Goal: Information Seeking & Learning: Learn about a topic

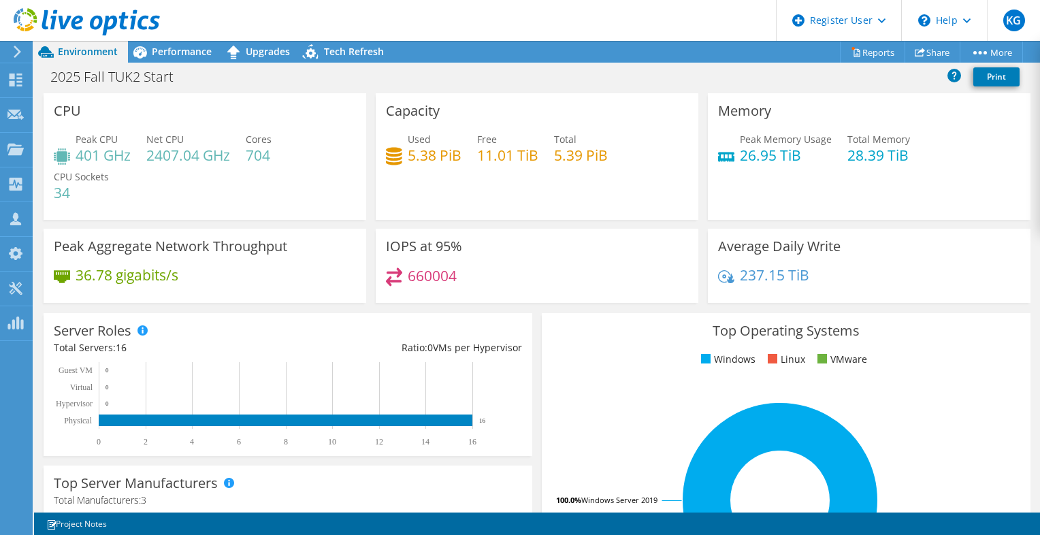
click at [459, 24] on header "KG Dell User [PERSON_NAME] [PERSON_NAME][EMAIL_ADDRESS][PERSON_NAME][DOMAIN_NAM…" at bounding box center [520, 20] width 1040 height 41
click at [459, 25] on header "KG Dell User [PERSON_NAME] [PERSON_NAME][EMAIL_ADDRESS][PERSON_NAME][DOMAIN_NAM…" at bounding box center [520, 20] width 1040 height 41
click at [184, 54] on span "Performance" at bounding box center [182, 51] width 60 height 13
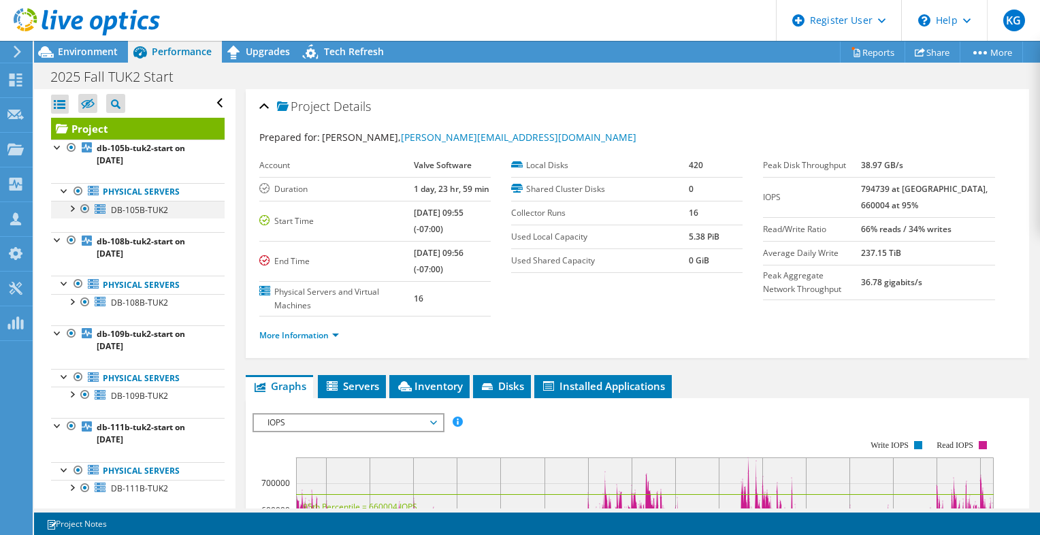
click at [73, 208] on div at bounding box center [72, 208] width 14 height 14
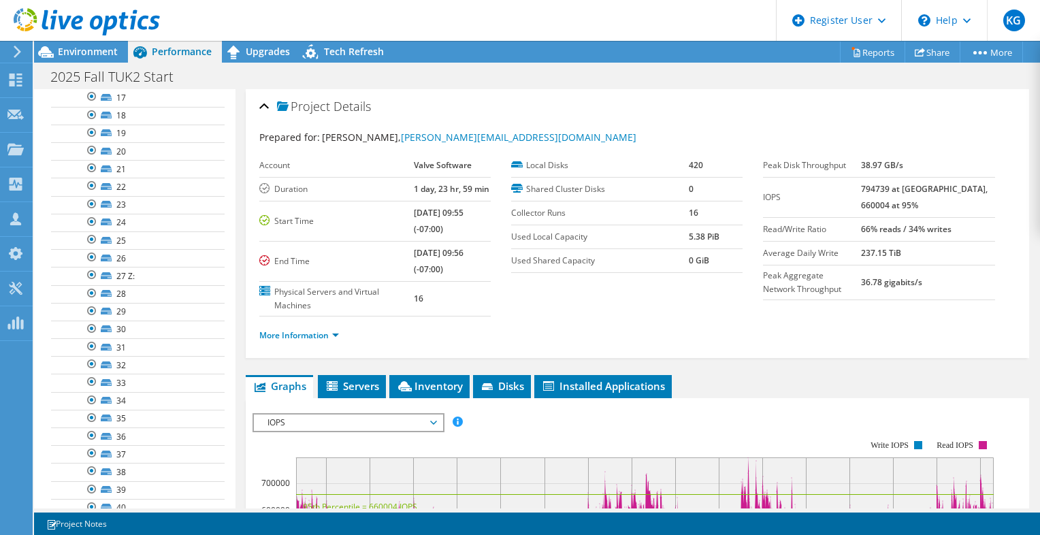
scroll to position [408, 0]
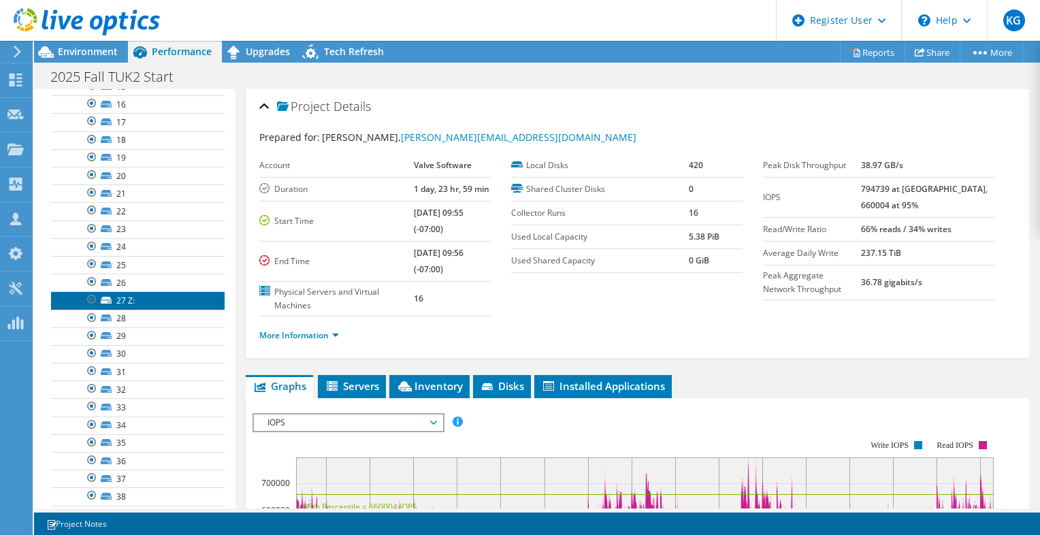
click at [152, 296] on link "27 Z:" at bounding box center [138, 300] width 174 height 18
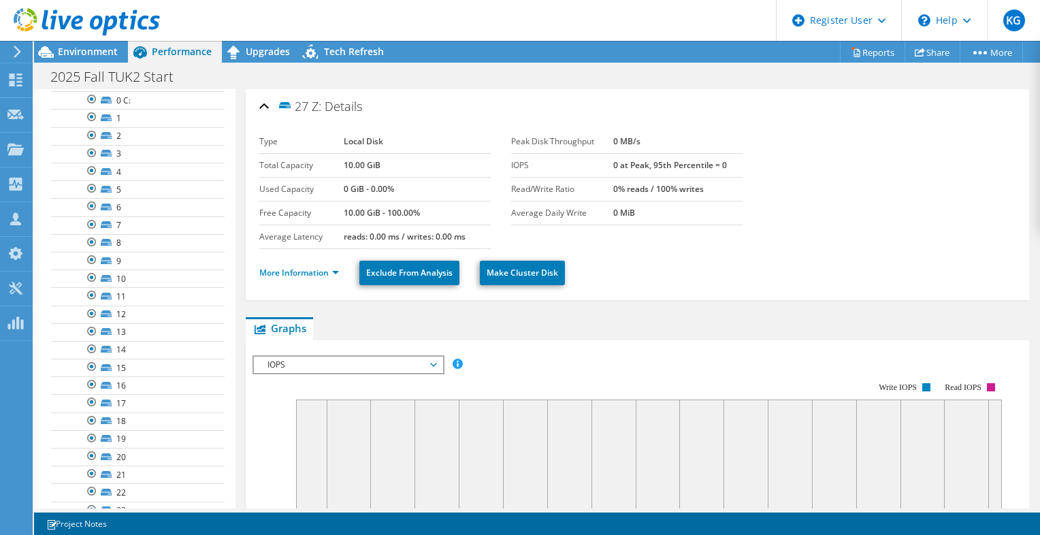
scroll to position [68, 0]
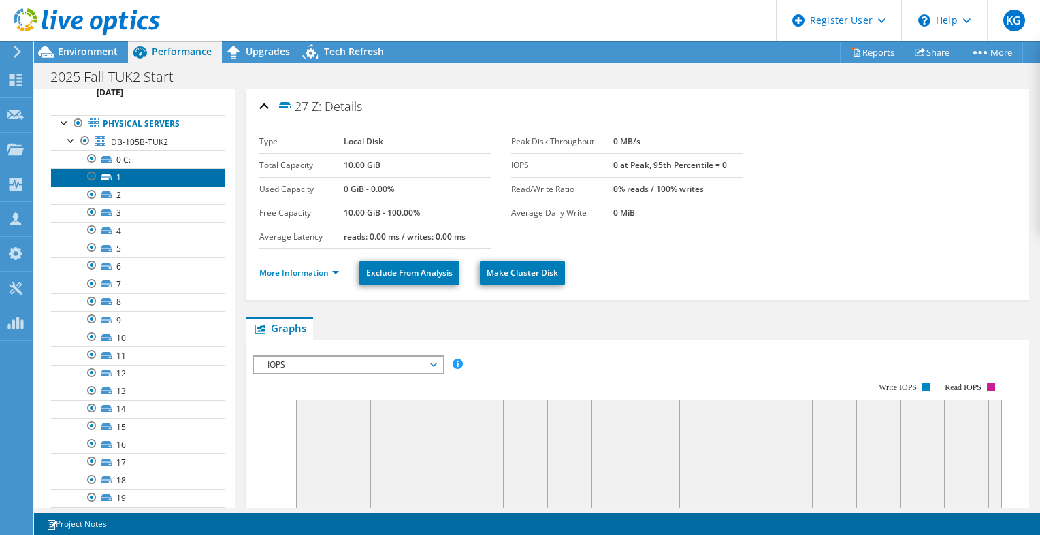
click at [152, 182] on link "1" at bounding box center [138, 177] width 174 height 18
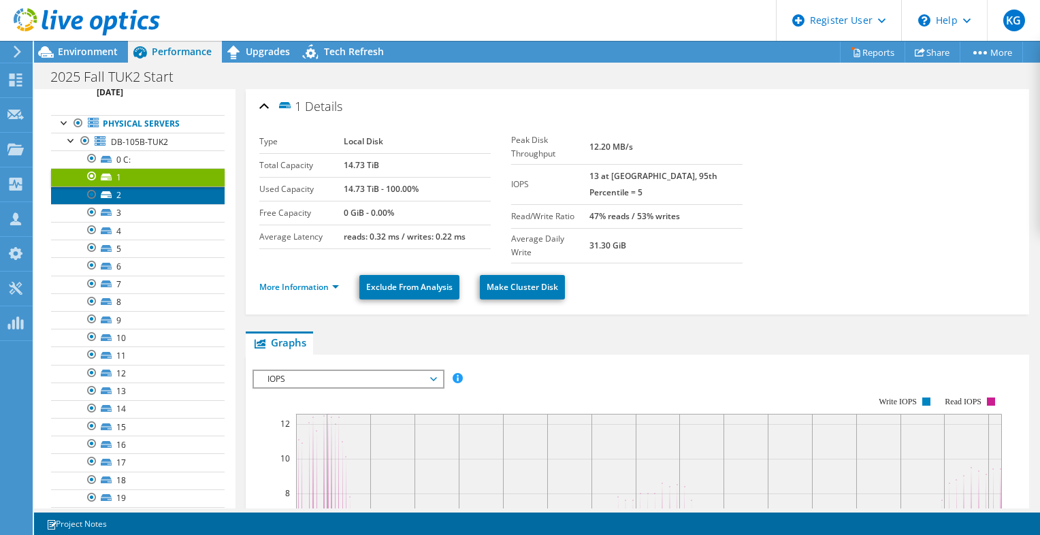
click at [161, 193] on link "2" at bounding box center [138, 196] width 174 height 18
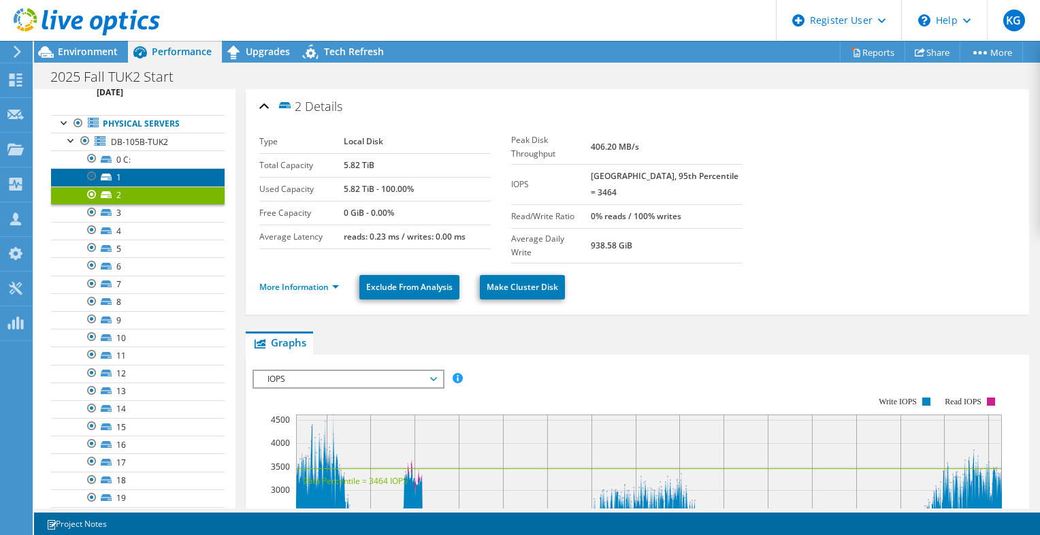
click at [165, 169] on link "1" at bounding box center [138, 177] width 174 height 18
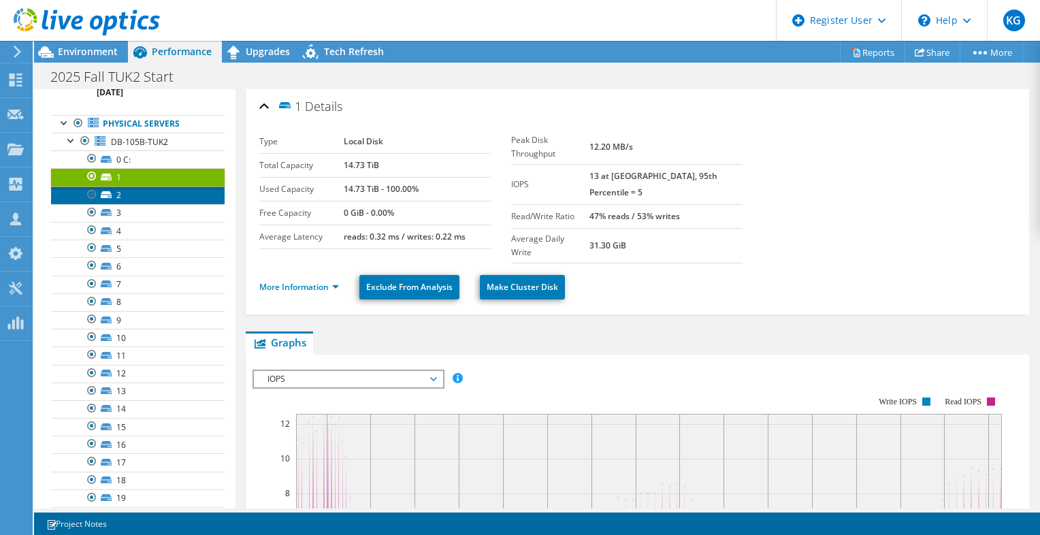
click at [165, 189] on link "2" at bounding box center [138, 196] width 174 height 18
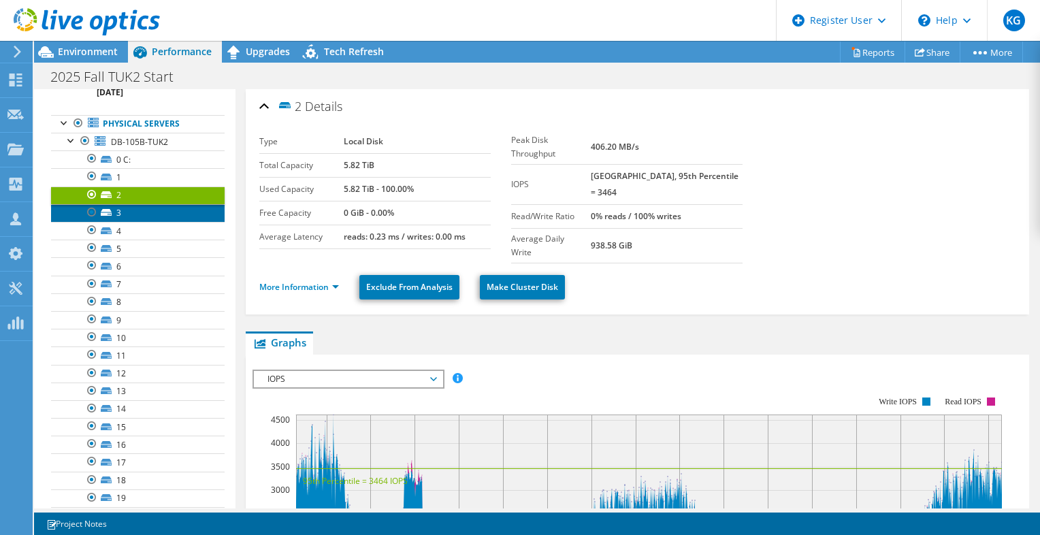
click at [158, 208] on link "3" at bounding box center [138, 213] width 174 height 18
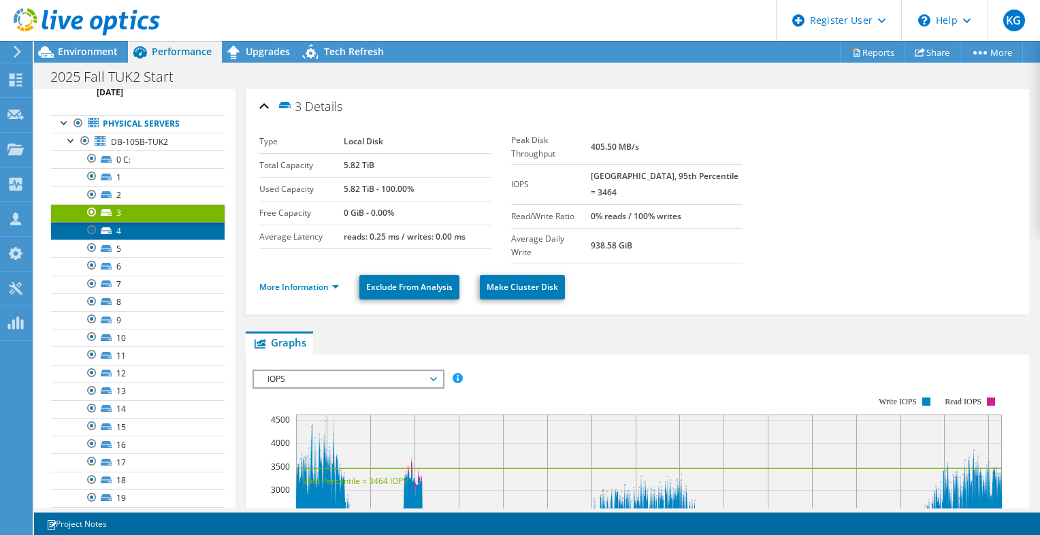
click at [152, 225] on link "4" at bounding box center [138, 231] width 174 height 18
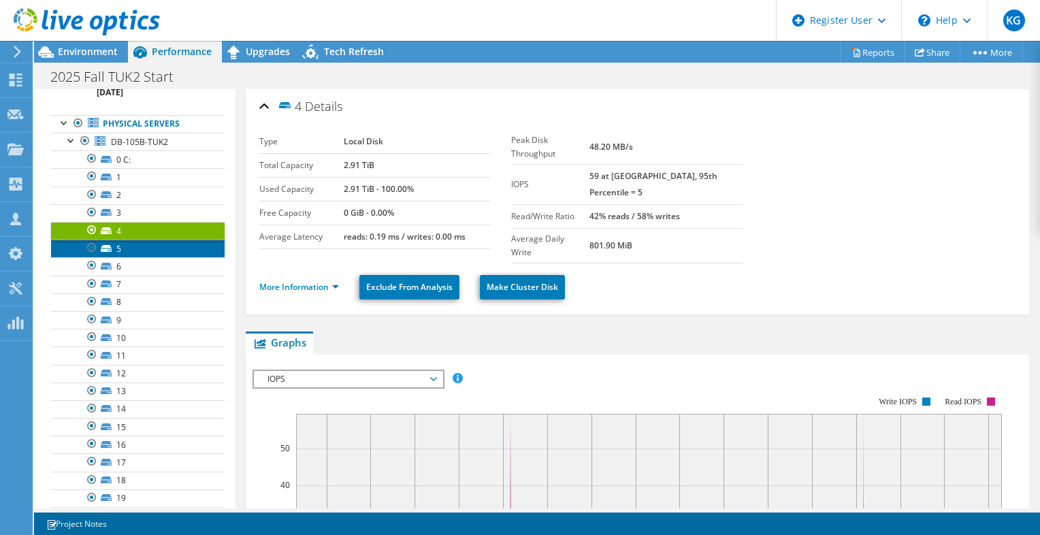
click at [155, 246] on link "5" at bounding box center [138, 249] width 174 height 18
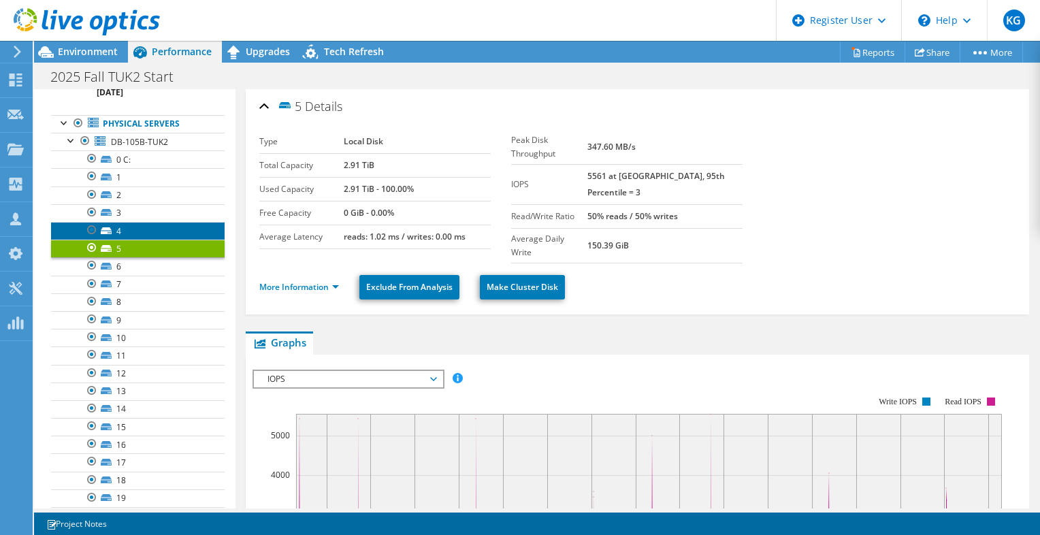
click at [158, 226] on link "4" at bounding box center [138, 231] width 174 height 18
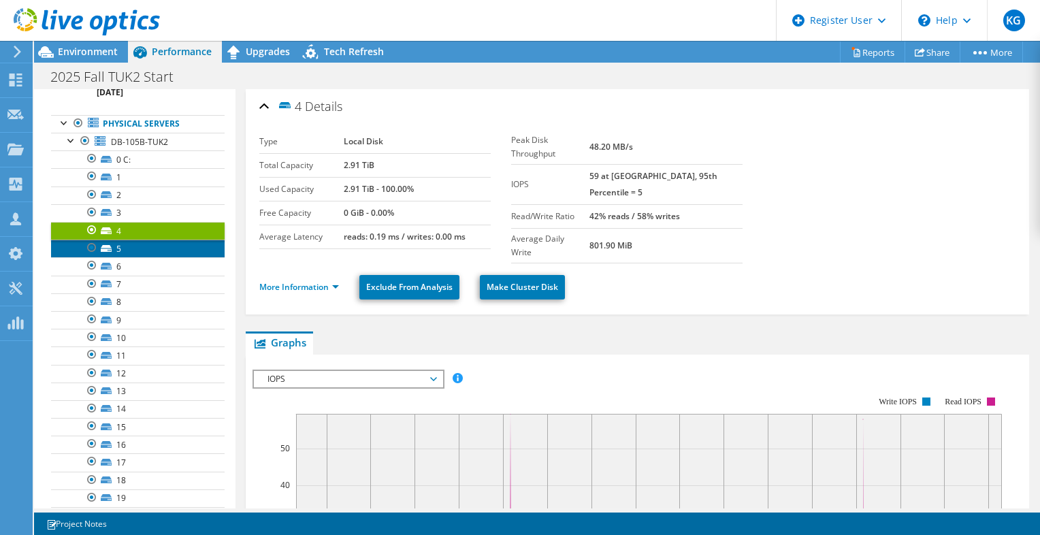
click at [152, 240] on link "5" at bounding box center [138, 249] width 174 height 18
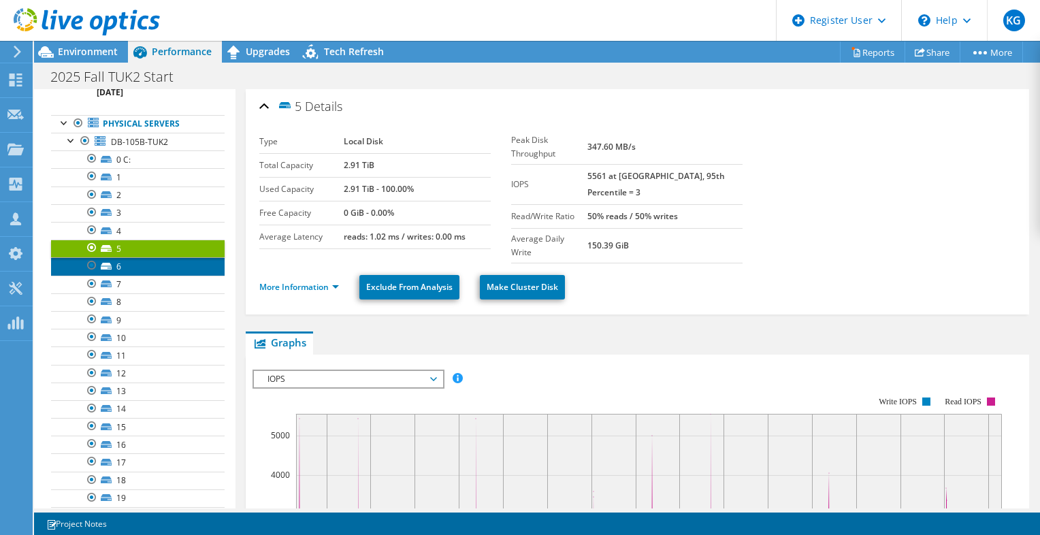
click at [151, 259] on link "6" at bounding box center [138, 266] width 174 height 18
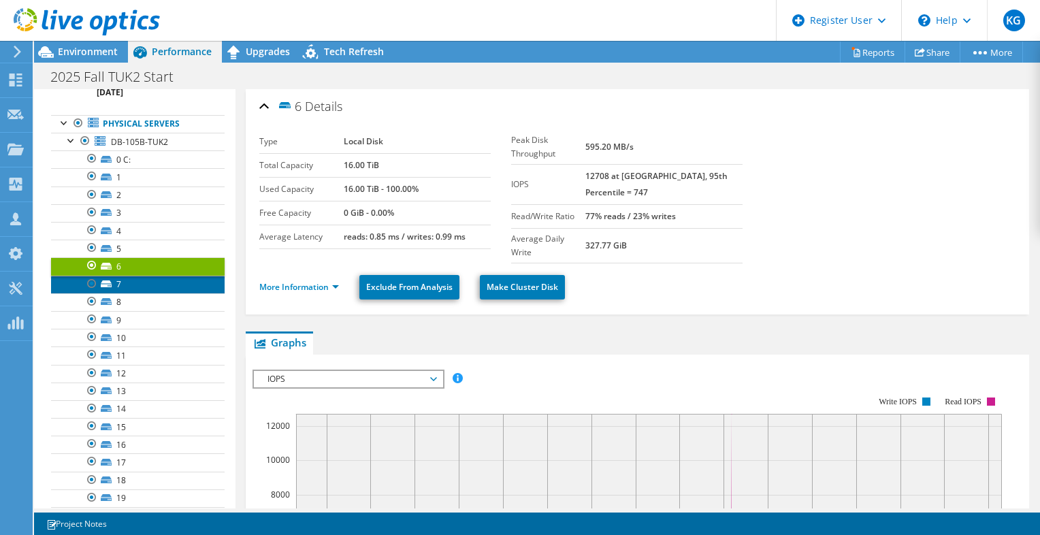
click at [155, 276] on link "7" at bounding box center [138, 285] width 174 height 18
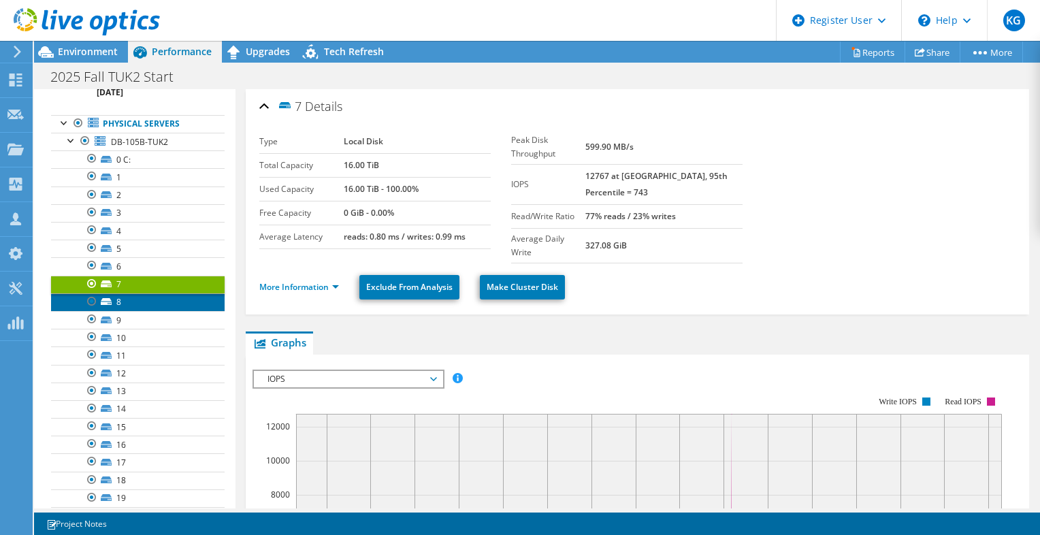
click at [142, 297] on link "8" at bounding box center [138, 302] width 174 height 18
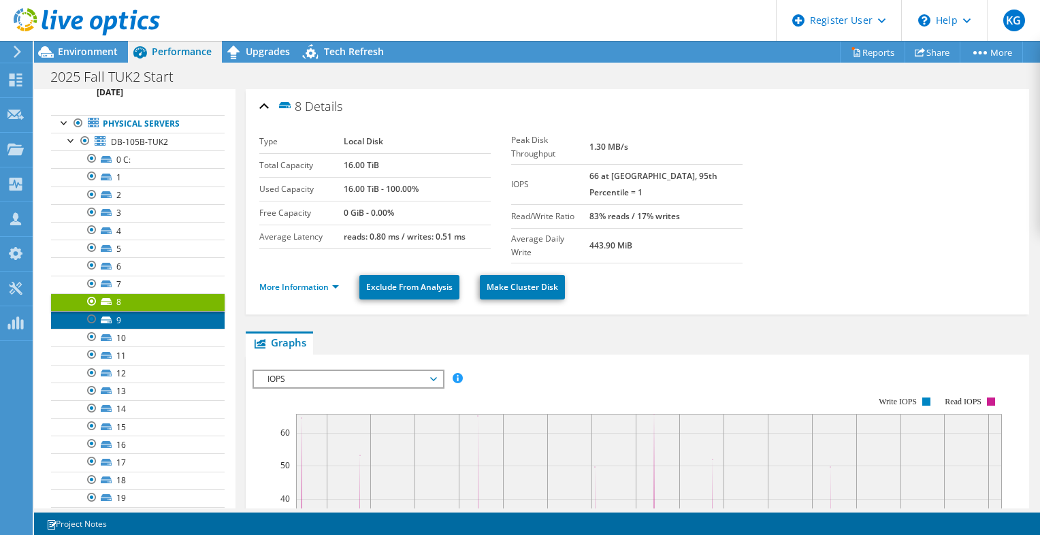
click at [146, 315] on link "9" at bounding box center [138, 320] width 174 height 18
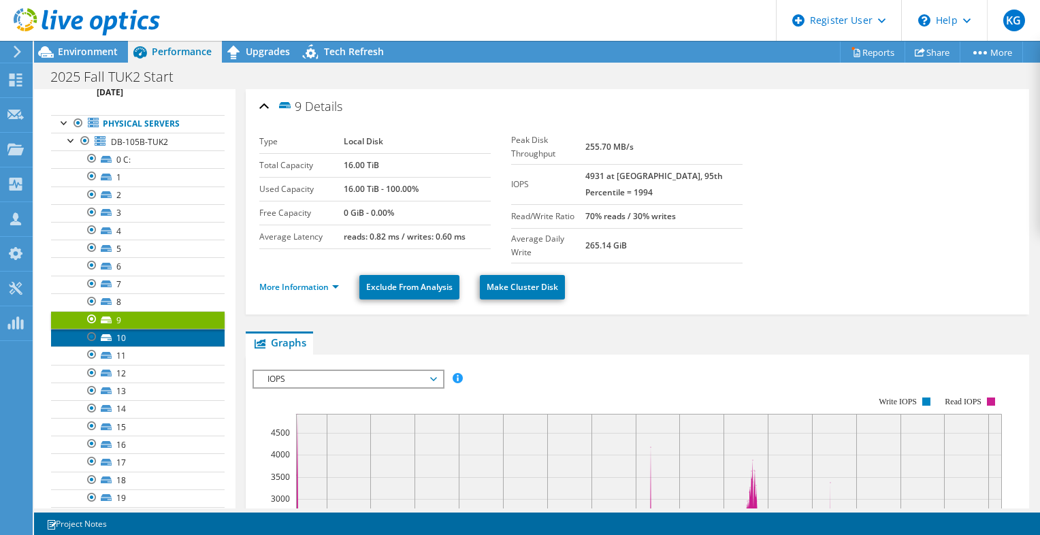
click at [138, 334] on link "10" at bounding box center [138, 338] width 174 height 18
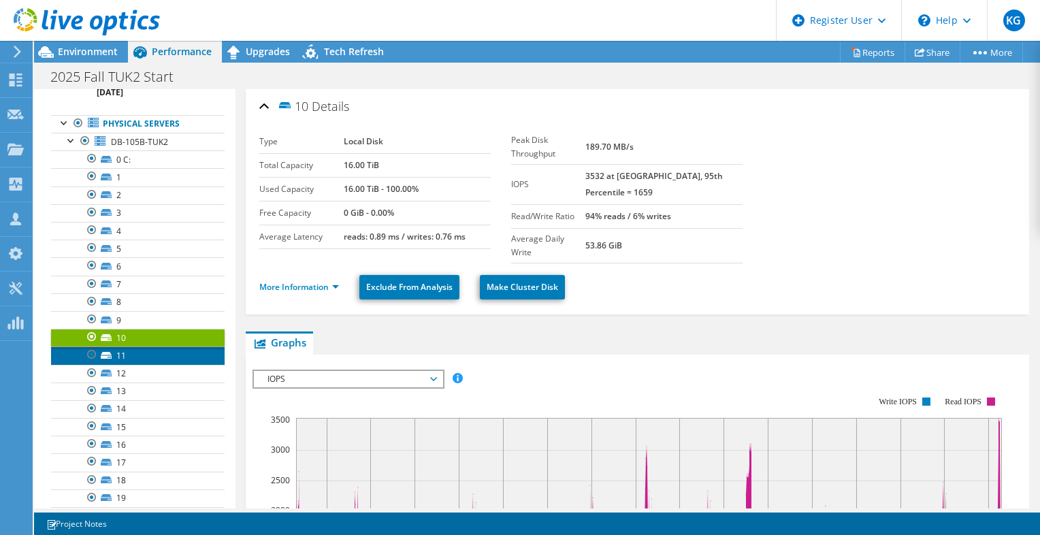
click at [136, 353] on link "11" at bounding box center [138, 356] width 174 height 18
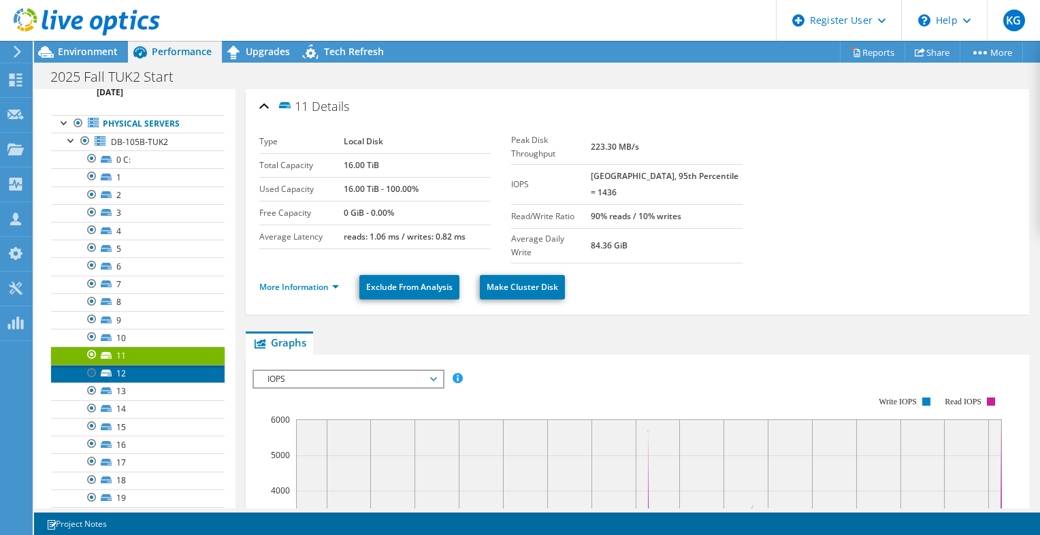
click at [143, 368] on link "12" at bounding box center [138, 374] width 174 height 18
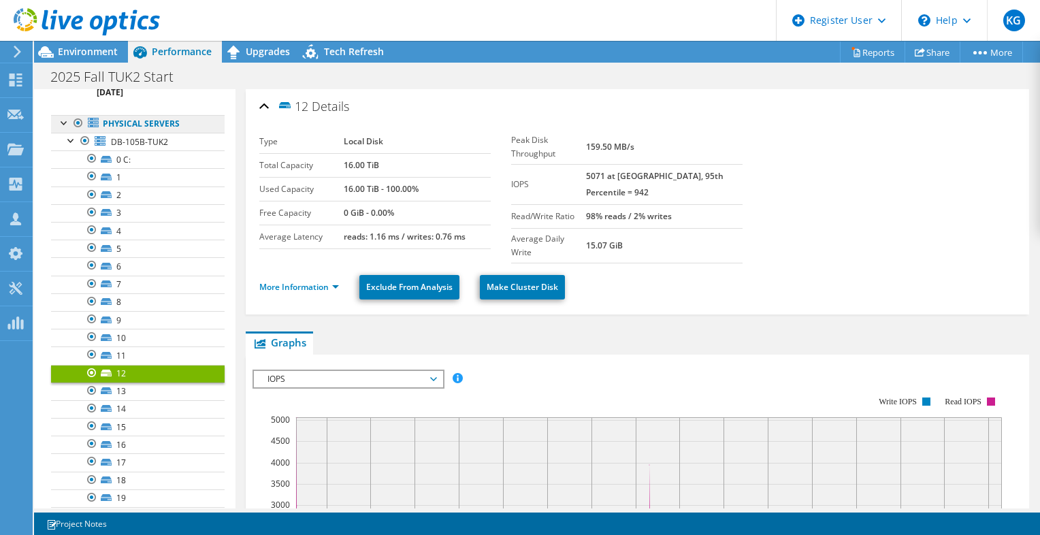
click at [155, 125] on link "Physical Servers" at bounding box center [138, 124] width 174 height 18
click at [163, 141] on span "DB-105B-TUK2" at bounding box center [139, 142] width 57 height 12
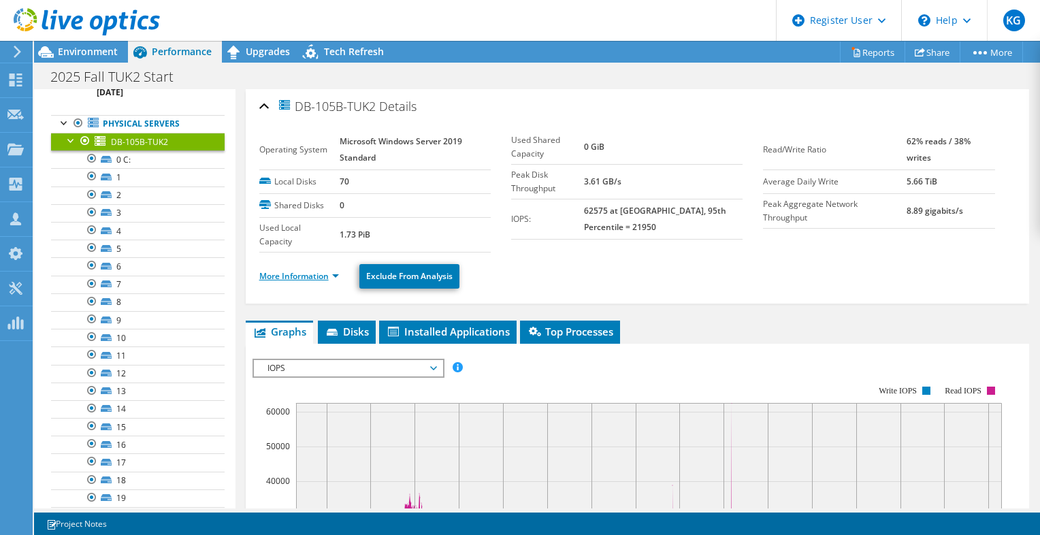
click at [329, 274] on link "More Information" at bounding box center [299, 276] width 80 height 12
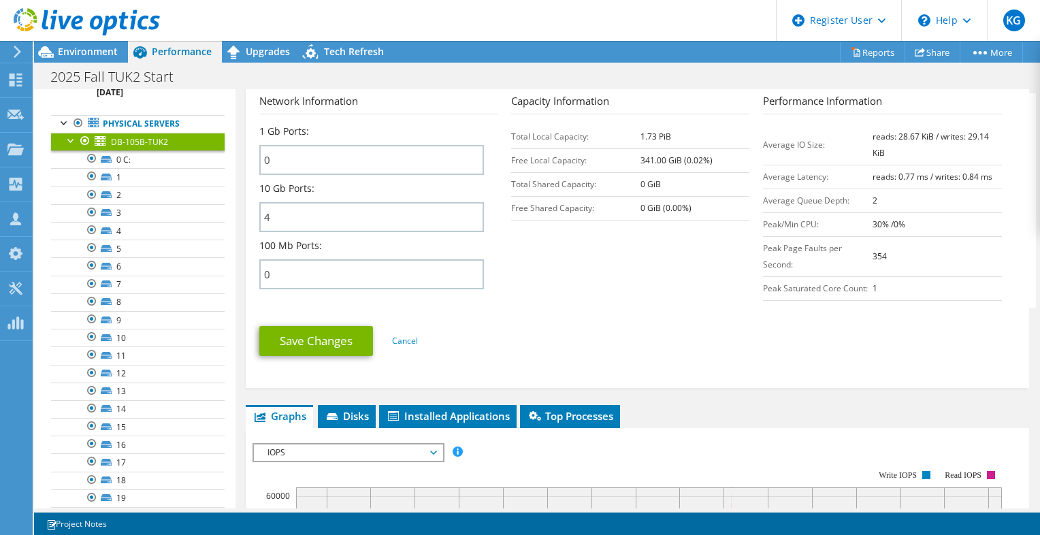
scroll to position [681, 0]
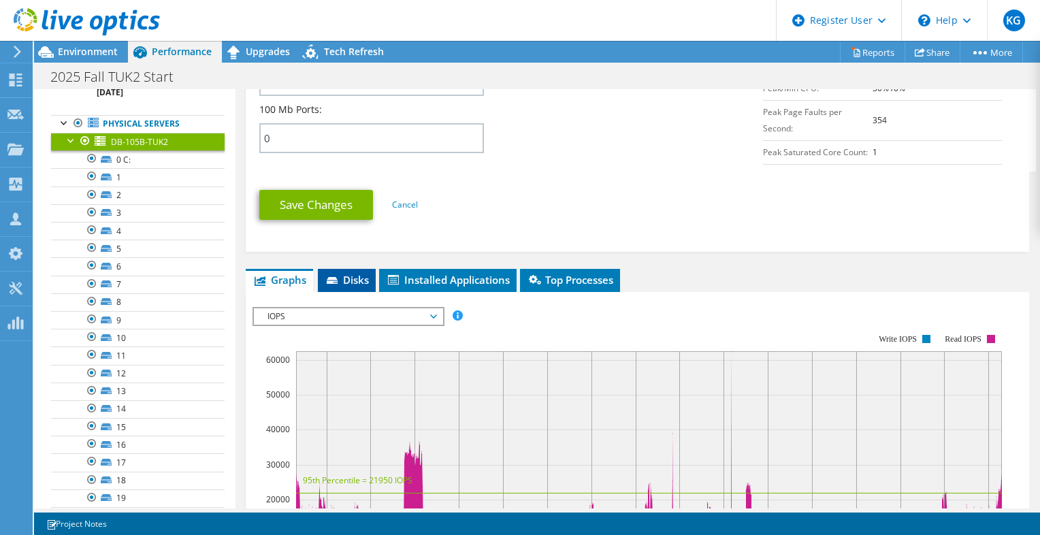
click at [354, 273] on span "Disks" at bounding box center [347, 280] width 44 height 14
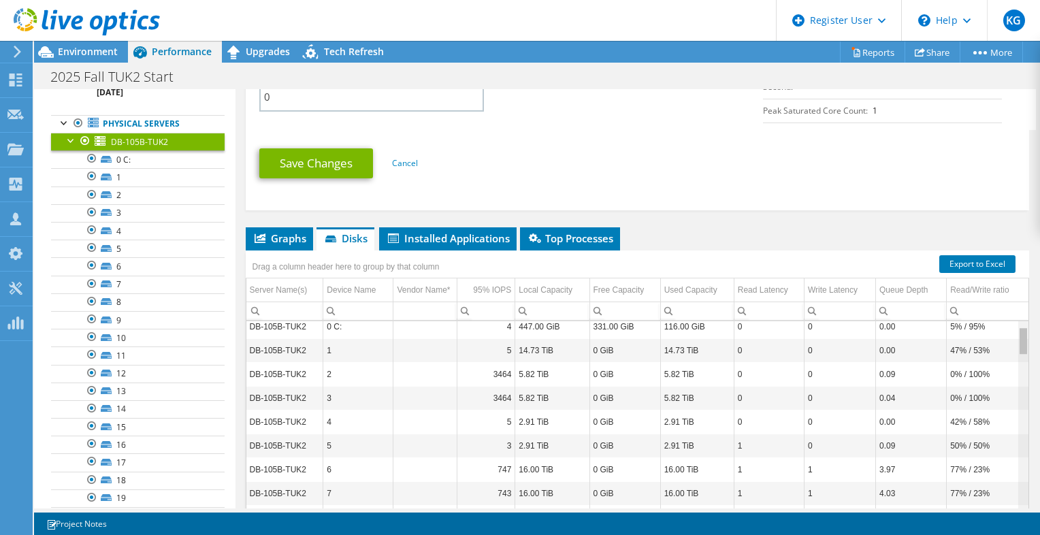
scroll to position [0, 0]
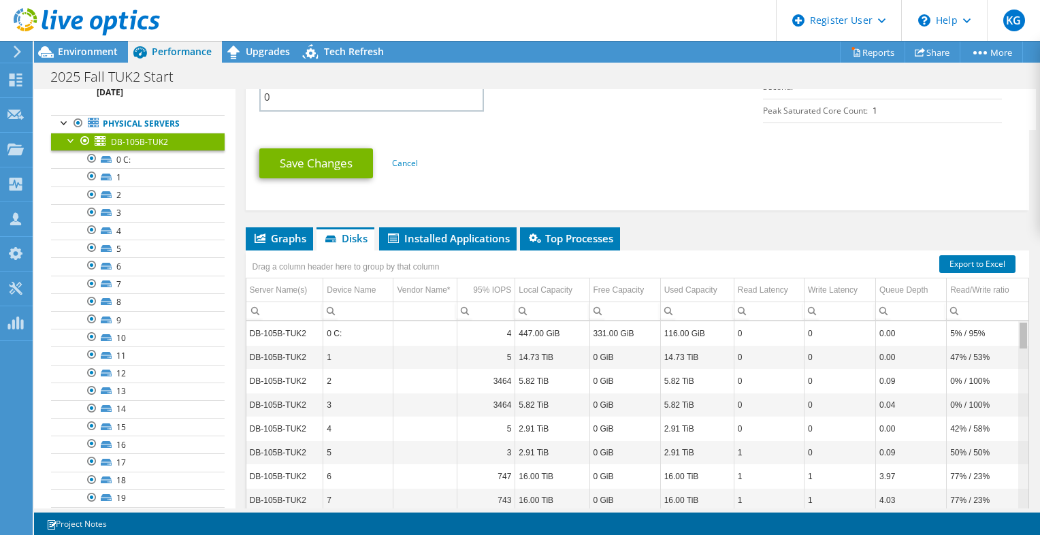
drag, startPoint x: 1014, startPoint y: 428, endPoint x: 1018, endPoint y: 310, distance: 117.8
click at [1018, 310] on body "KG Dell User [PERSON_NAME] [PERSON_NAME][EMAIL_ADDRESS][PERSON_NAME][DOMAIN_NAM…" at bounding box center [520, 267] width 1040 height 535
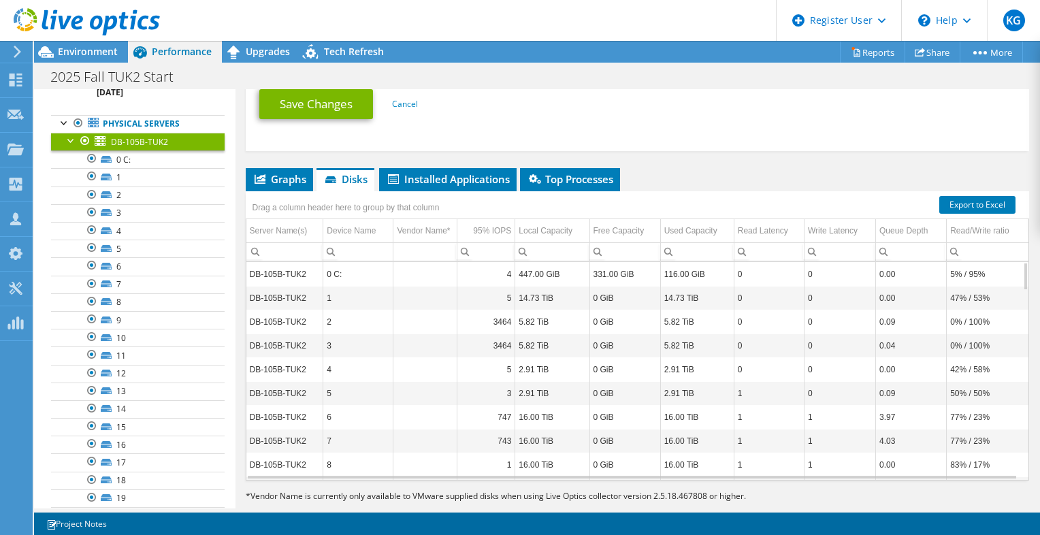
scroll to position [800, 0]
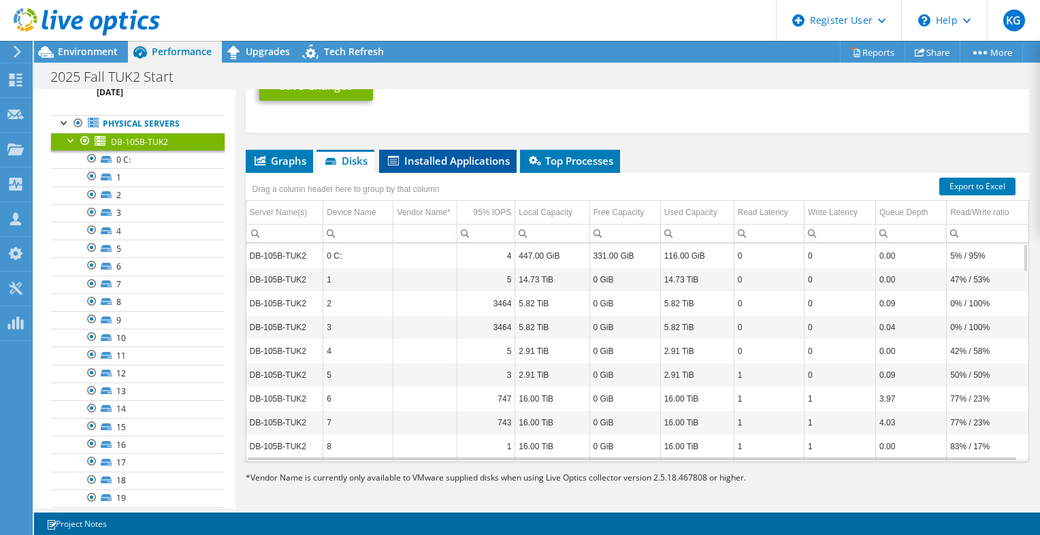
click at [457, 160] on span "Installed Applications" at bounding box center [448, 161] width 124 height 14
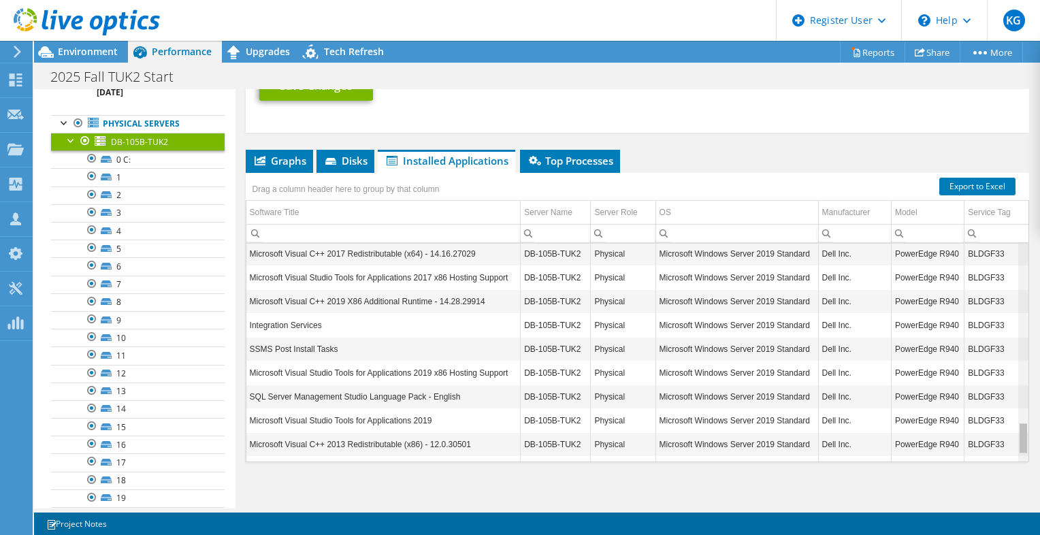
scroll to position [1255, 0]
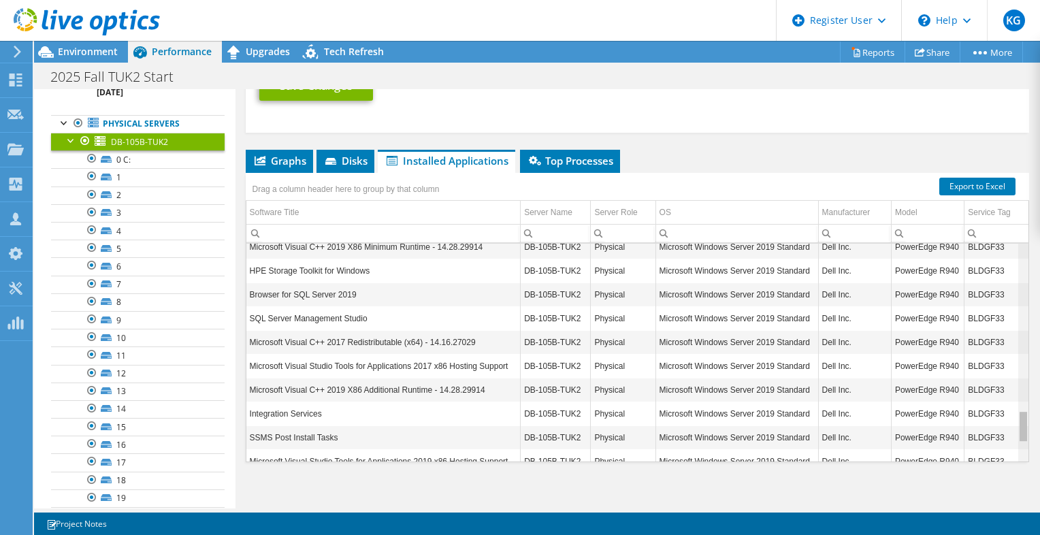
drag, startPoint x: 1014, startPoint y: 258, endPoint x: 997, endPoint y: 415, distance: 158.2
click at [1012, 428] on body "KG Dell User [PERSON_NAME] [PERSON_NAME][EMAIL_ADDRESS][PERSON_NAME][DOMAIN_NAM…" at bounding box center [520, 267] width 1040 height 535
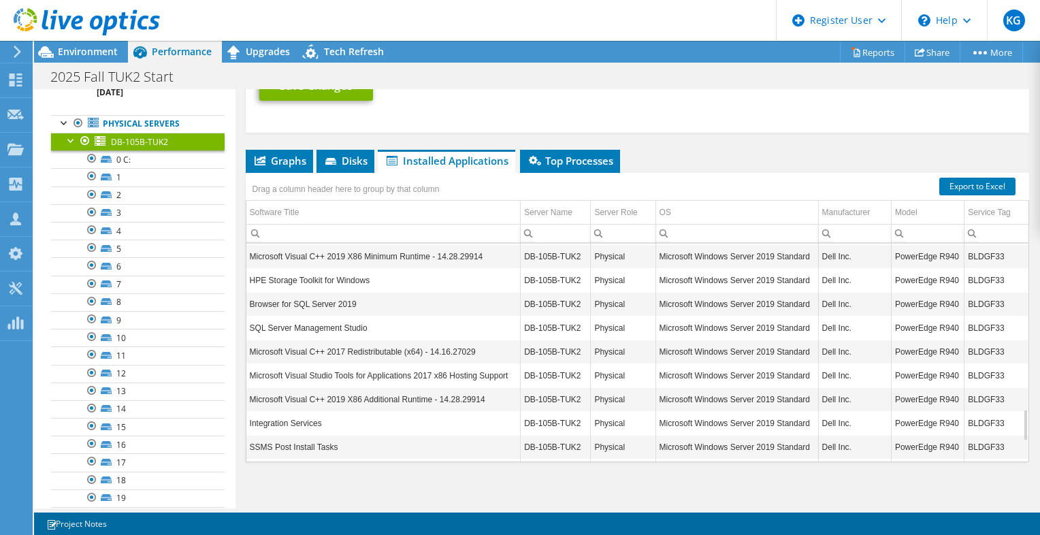
click at [585, 80] on div "2025 Fall TUK2 Start Print" at bounding box center [537, 76] width 1006 height 25
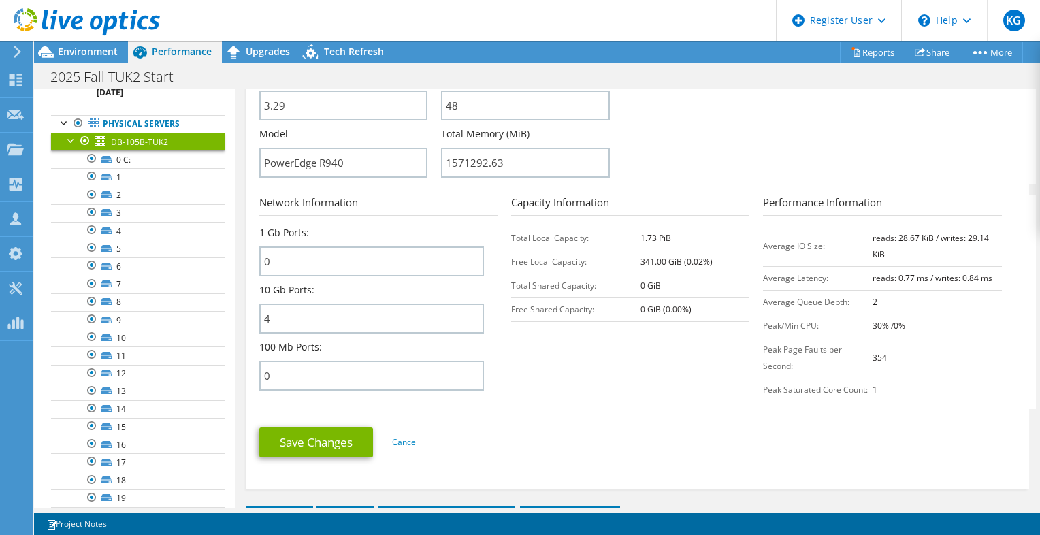
scroll to position [392, 0]
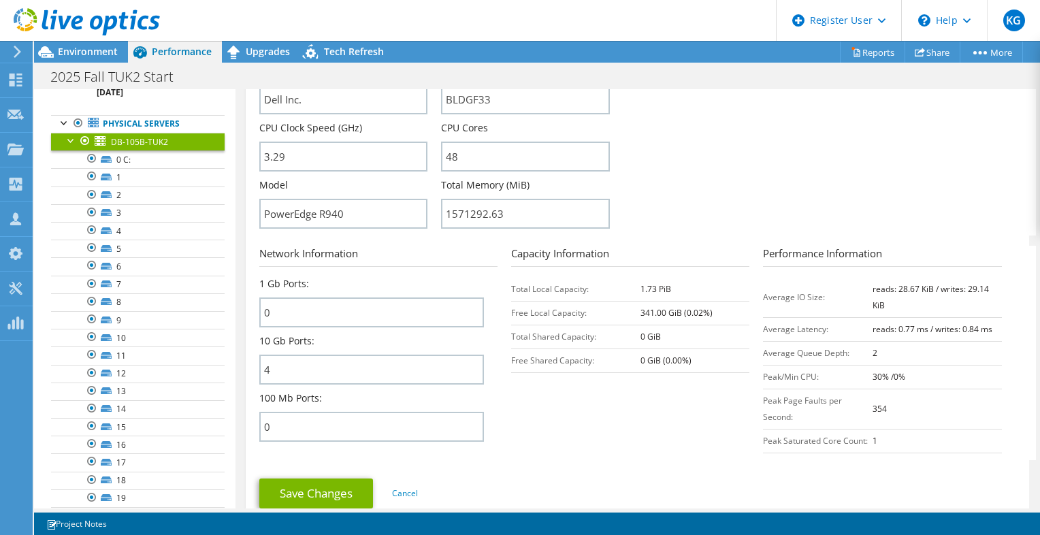
click at [763, 155] on section "Server Information Server Name DB-105B-TUK2 CPU Description Intel(R) Xeon(R) Go…" at bounding box center [640, 76] width 763 height 317
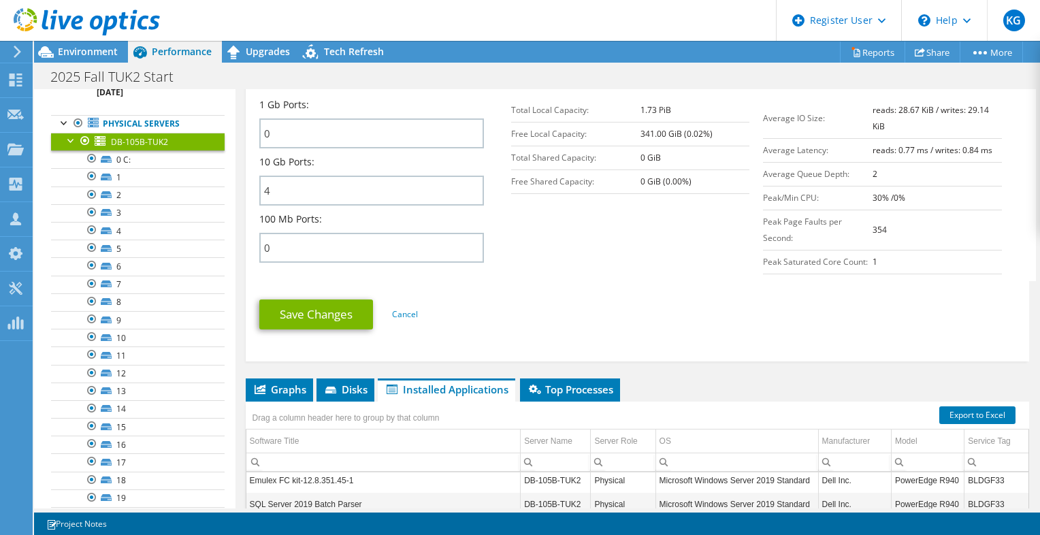
scroll to position [596, 0]
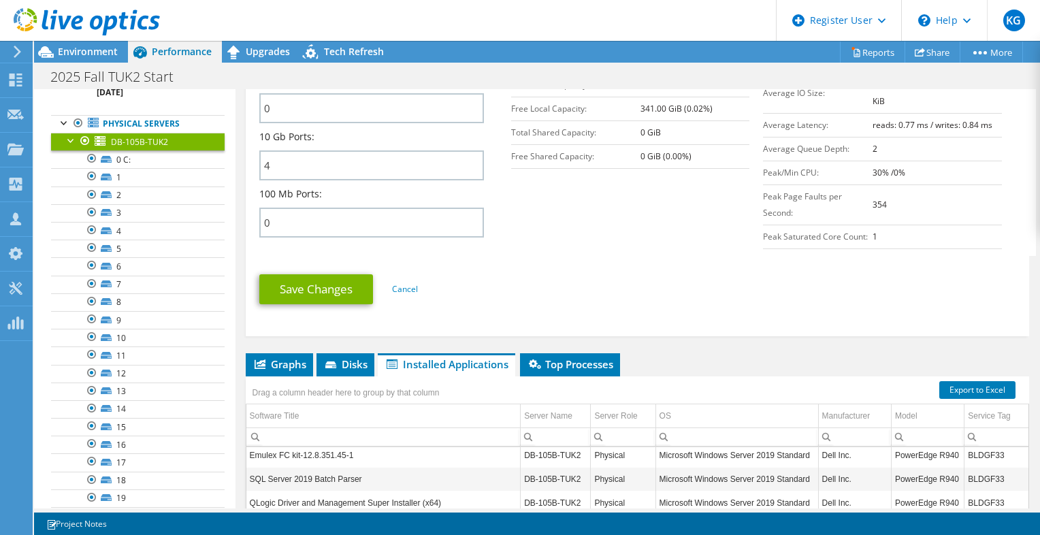
click at [70, 138] on div at bounding box center [72, 140] width 14 height 14
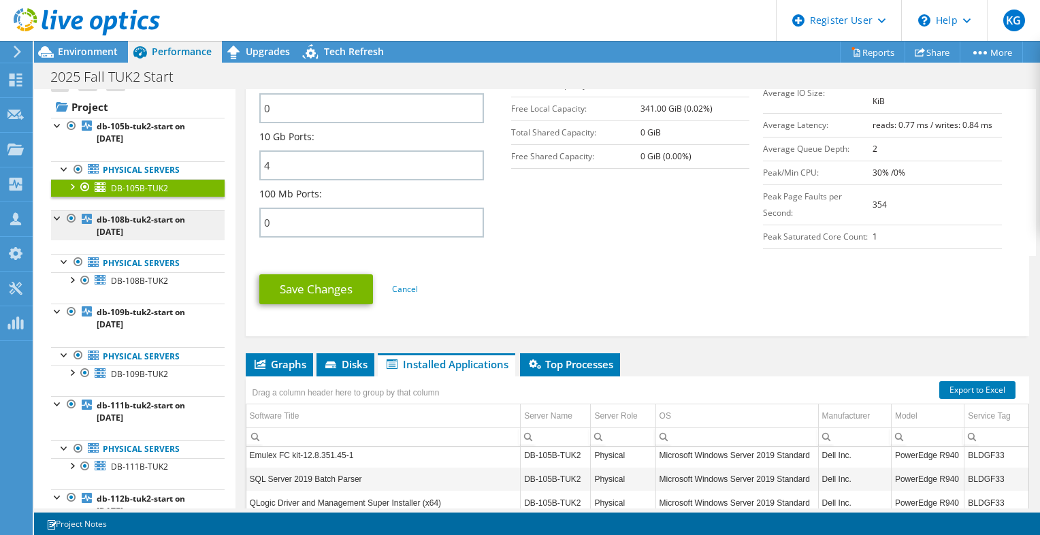
scroll to position [0, 0]
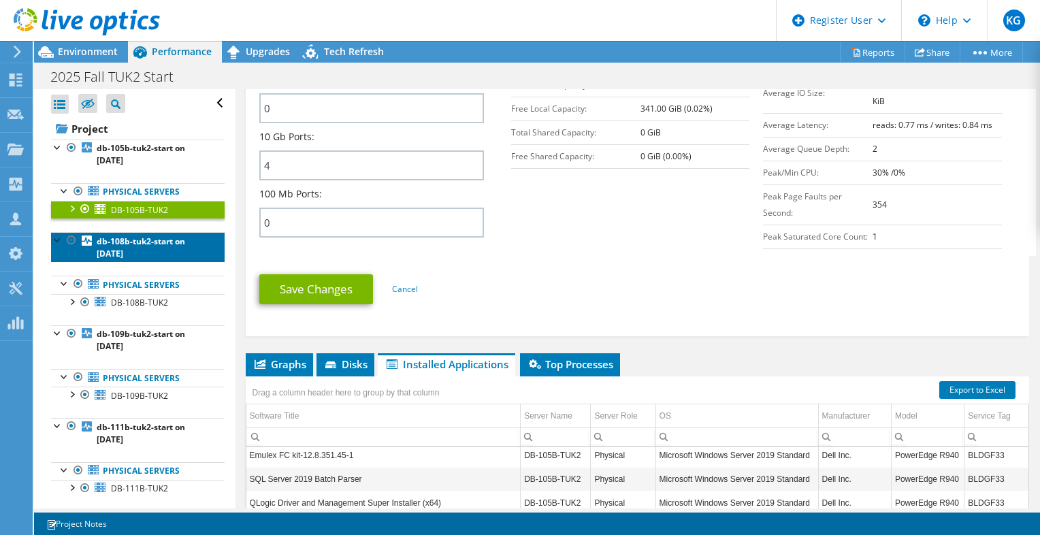
click at [159, 247] on link "db-108b-tuk2-start on [DATE]" at bounding box center [138, 247] width 174 height 30
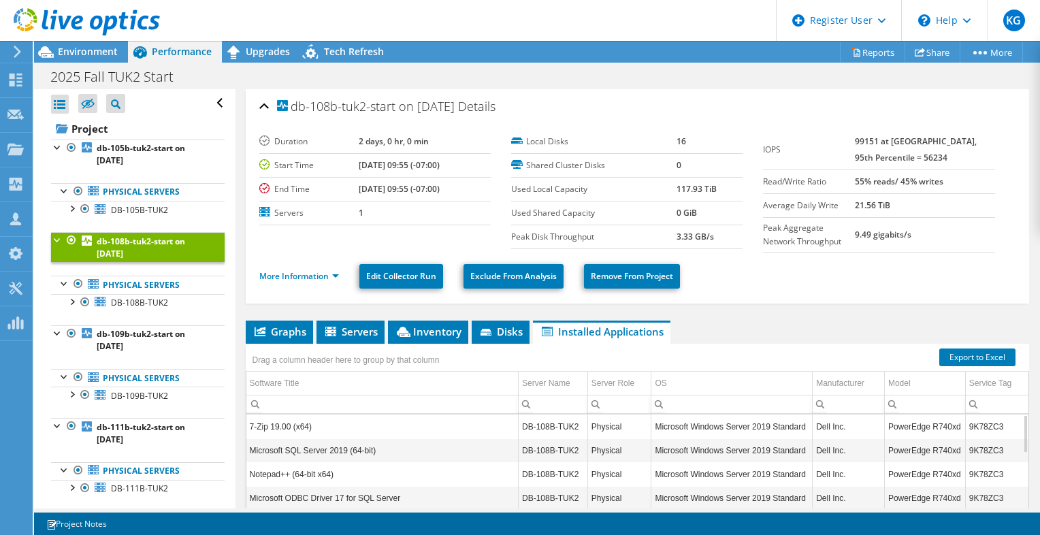
click at [54, 238] on div at bounding box center [58, 239] width 14 height 14
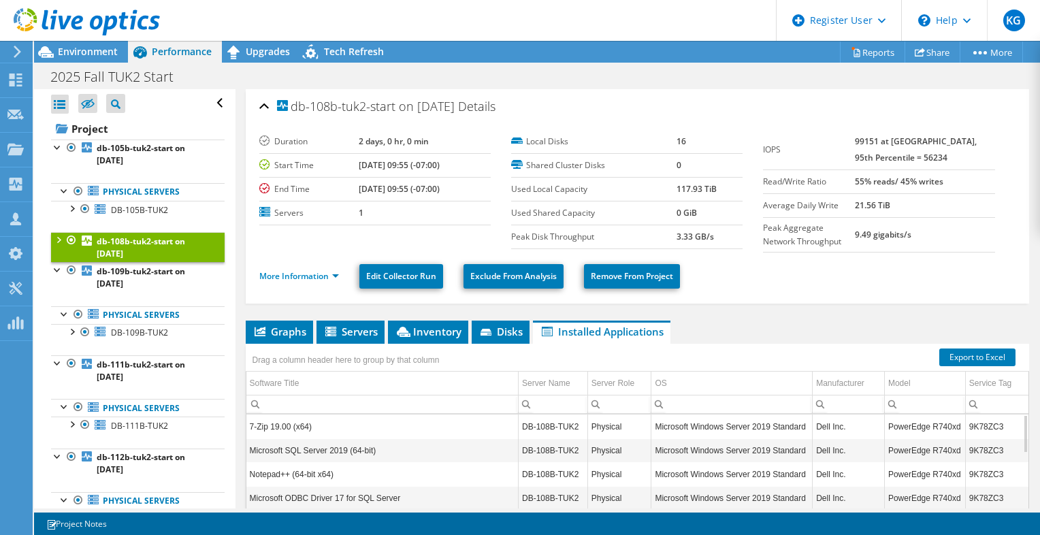
click at [54, 238] on div at bounding box center [58, 239] width 14 height 14
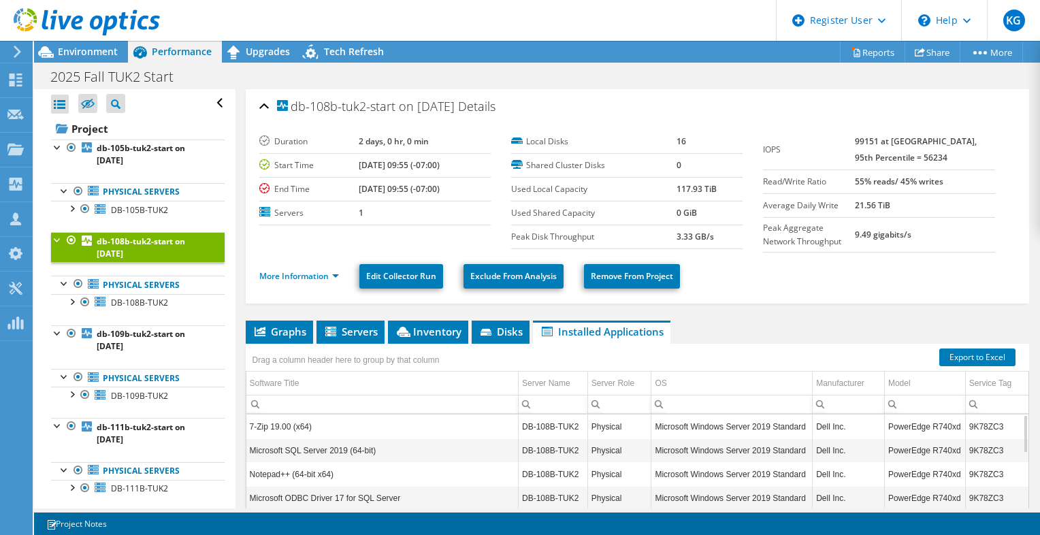
click at [54, 238] on div at bounding box center [58, 239] width 14 height 14
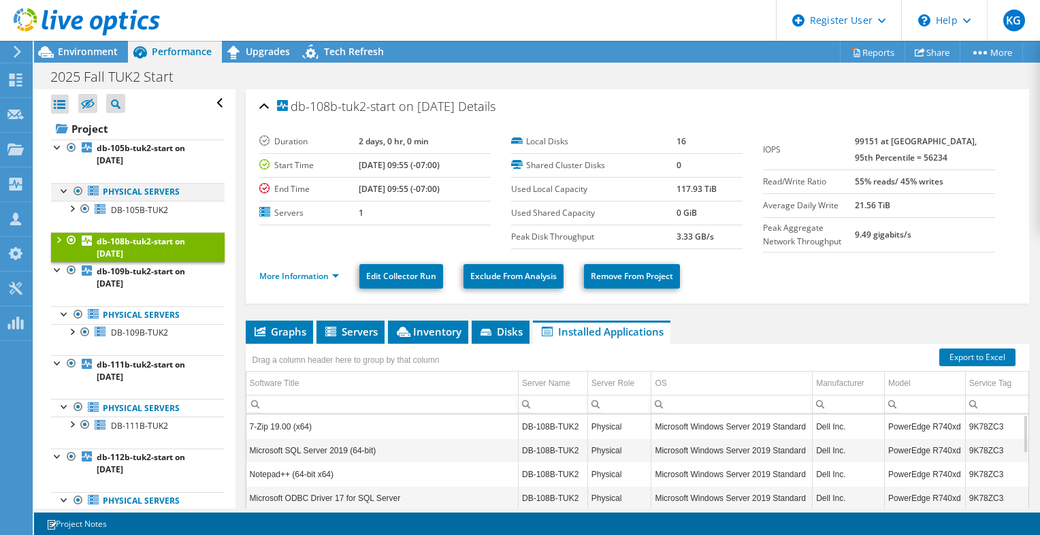
click at [63, 189] on div at bounding box center [65, 190] width 14 height 14
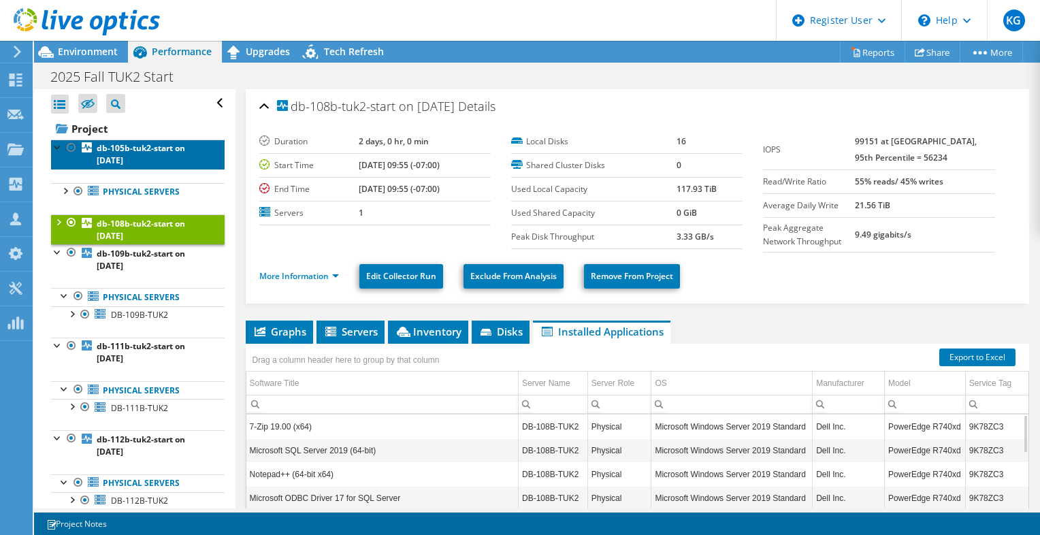
click at [141, 158] on link "db-105b-tuk2-start on [DATE]" at bounding box center [138, 155] width 174 height 30
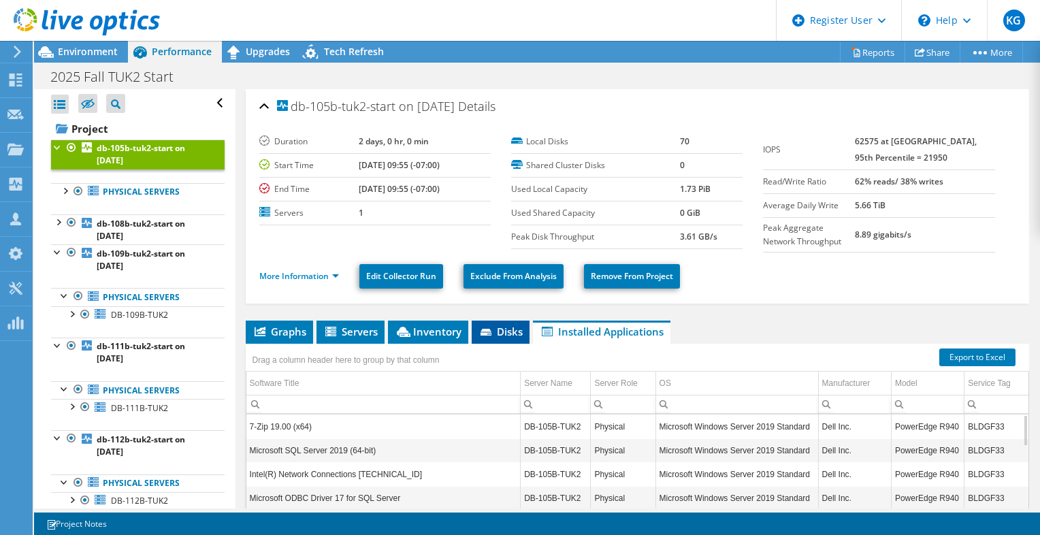
click at [490, 331] on icon at bounding box center [486, 332] width 11 height 7
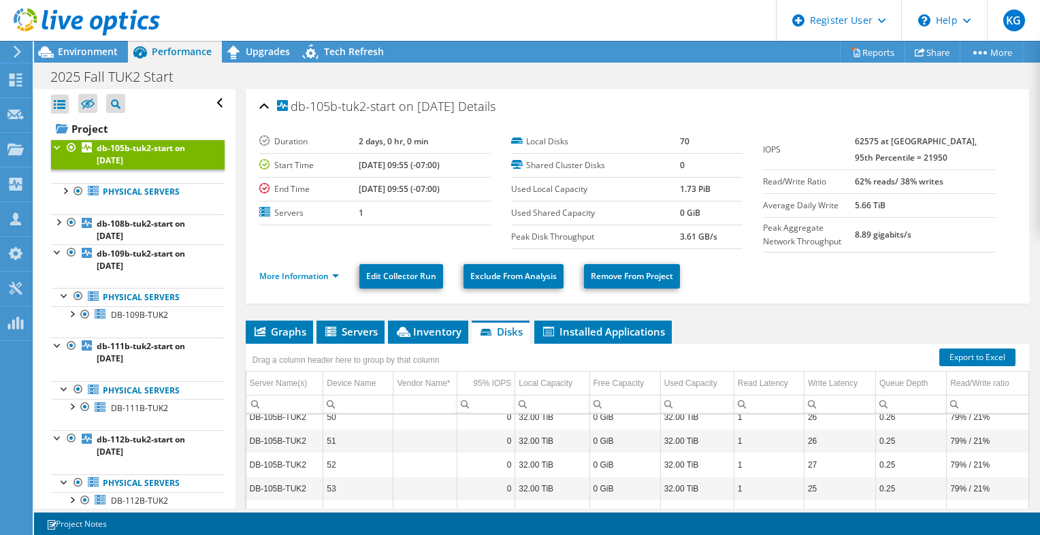
scroll to position [1119, 0]
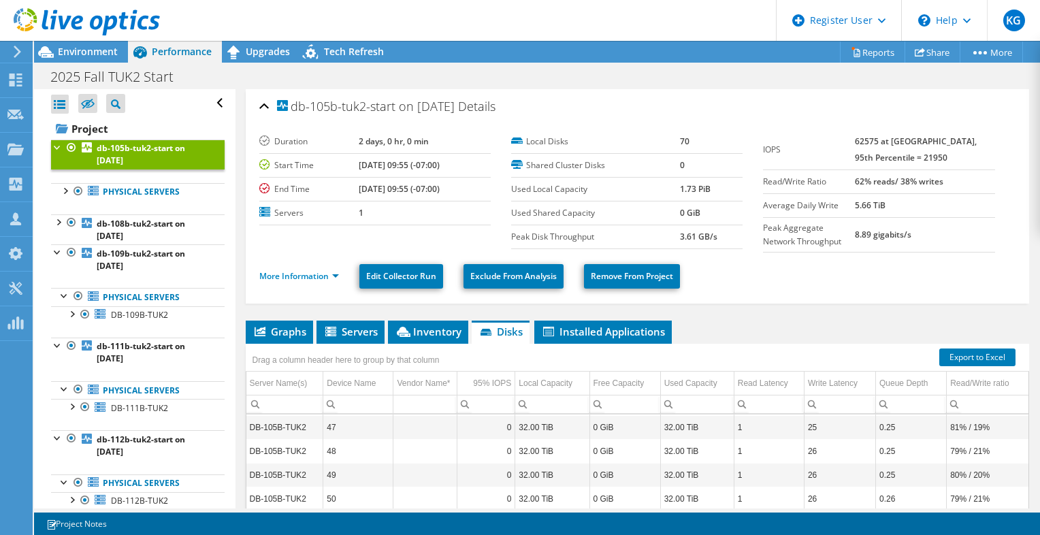
click at [408, 72] on div "2025 Fall TUK2 Start Print" at bounding box center [537, 76] width 1006 height 25
click at [69, 57] on span "Environment" at bounding box center [88, 51] width 60 height 13
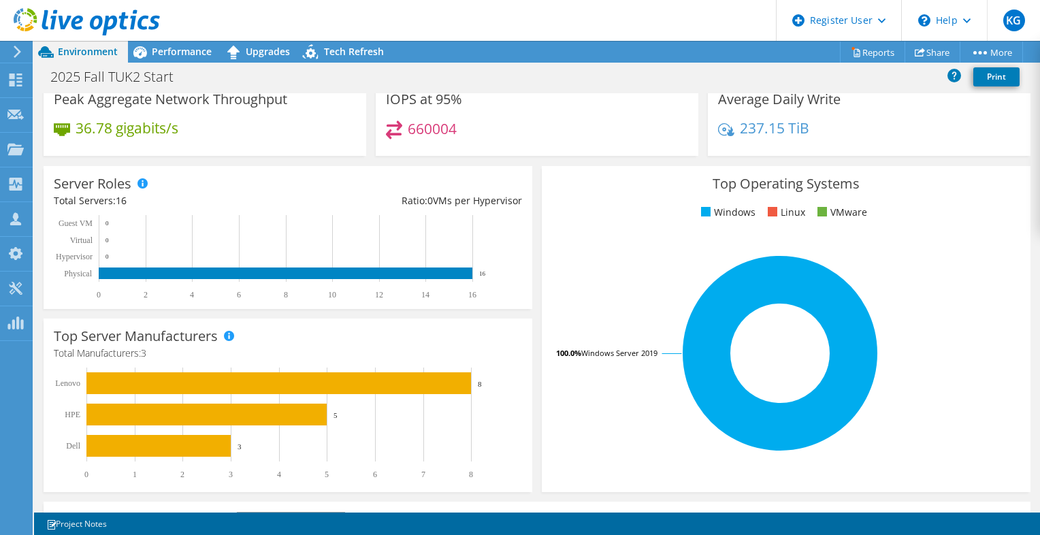
scroll to position [136, 0]
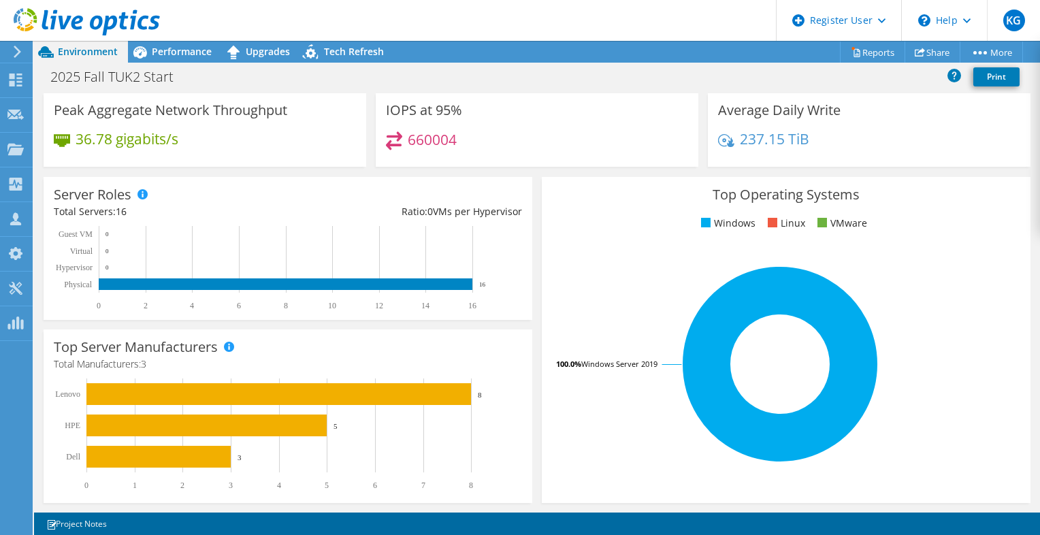
click at [490, 71] on div "2025 Fall TUK2 Start Print" at bounding box center [537, 76] width 1006 height 25
click at [182, 58] on div "Performance" at bounding box center [175, 52] width 94 height 22
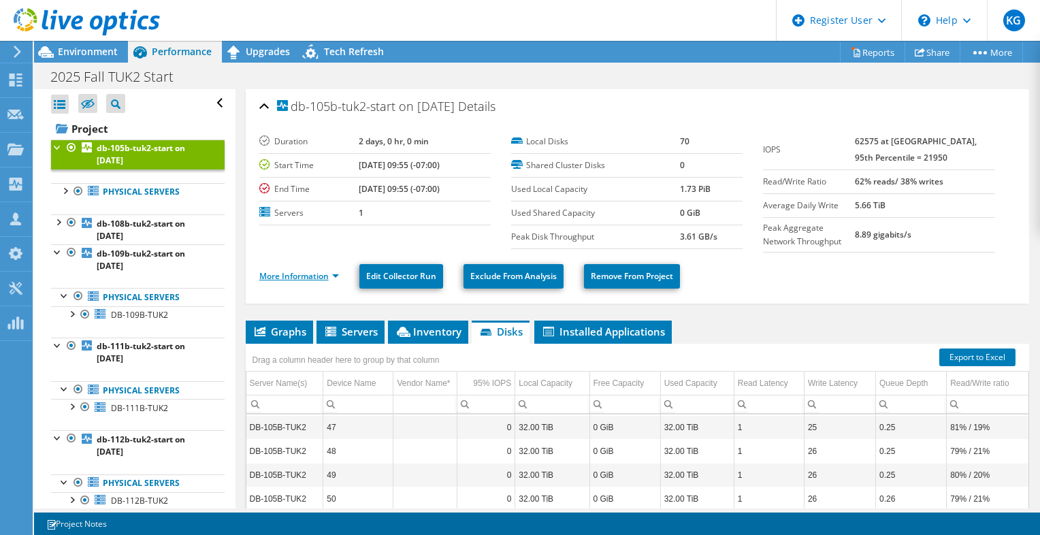
click at [333, 274] on link "More Information" at bounding box center [299, 276] width 80 height 12
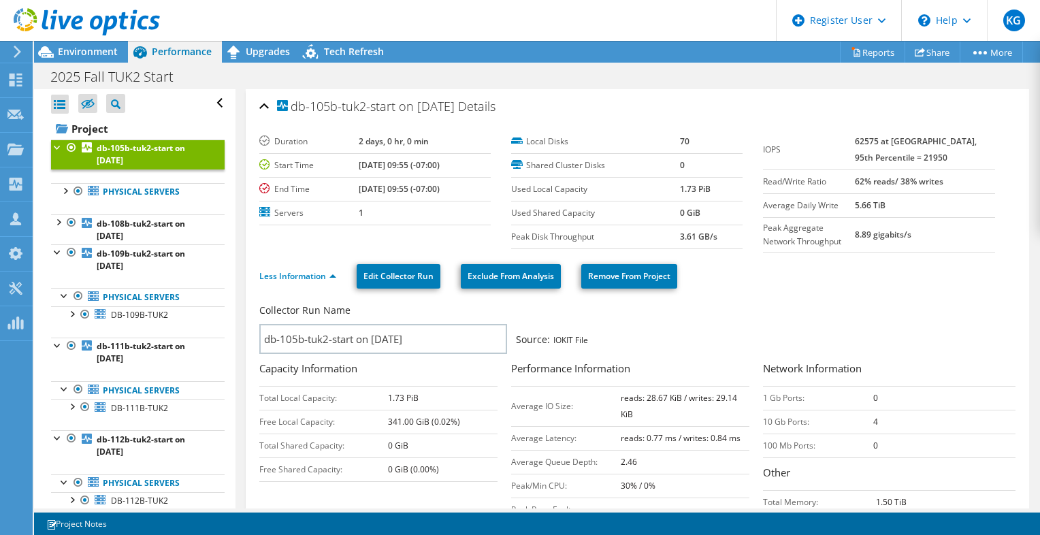
drag, startPoint x: 553, startPoint y: 337, endPoint x: 593, endPoint y: 332, distance: 40.5
click at [593, 332] on div "Collector Run Name db-105b-tuk2-start on [DATE] Source: IOKIT File" at bounding box center [630, 329] width 743 height 50
drag, startPoint x: 593, startPoint y: 332, endPoint x: 696, endPoint y: 339, distance: 103.1
click at [696, 339] on div "Collector Run Name db-105b-tuk2-start on [DATE] Source: IOKIT File" at bounding box center [630, 329] width 743 height 50
click at [519, 333] on label "Source:" at bounding box center [533, 340] width 34 height 14
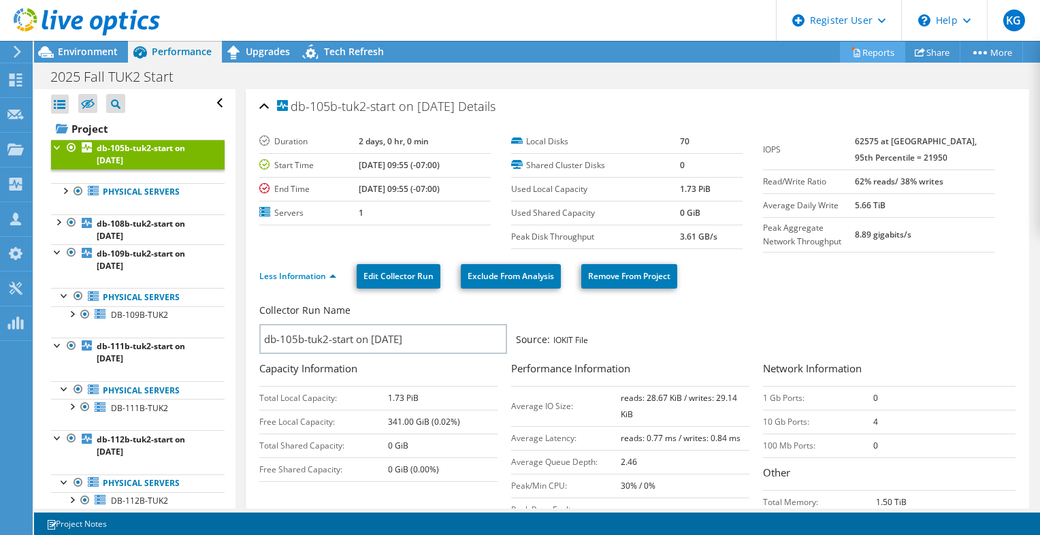
click at [874, 50] on link "Reports" at bounding box center [872, 52] width 65 height 21
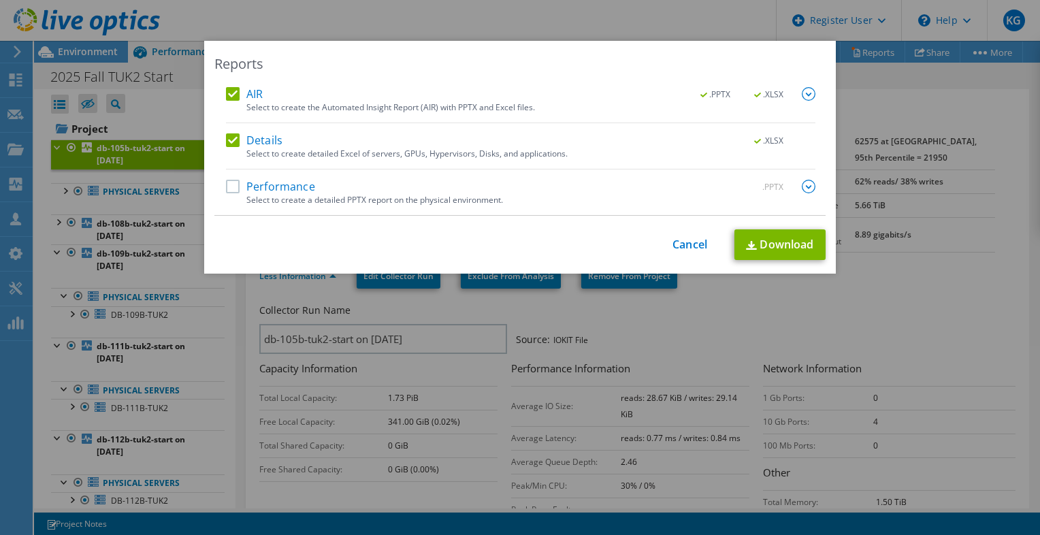
click at [226, 94] on label "AIR" at bounding box center [244, 94] width 37 height 14
click at [0, 0] on input "AIR" at bounding box center [0, 0] width 0 height 0
click at [681, 241] on link "Cancel" at bounding box center [690, 244] width 35 height 13
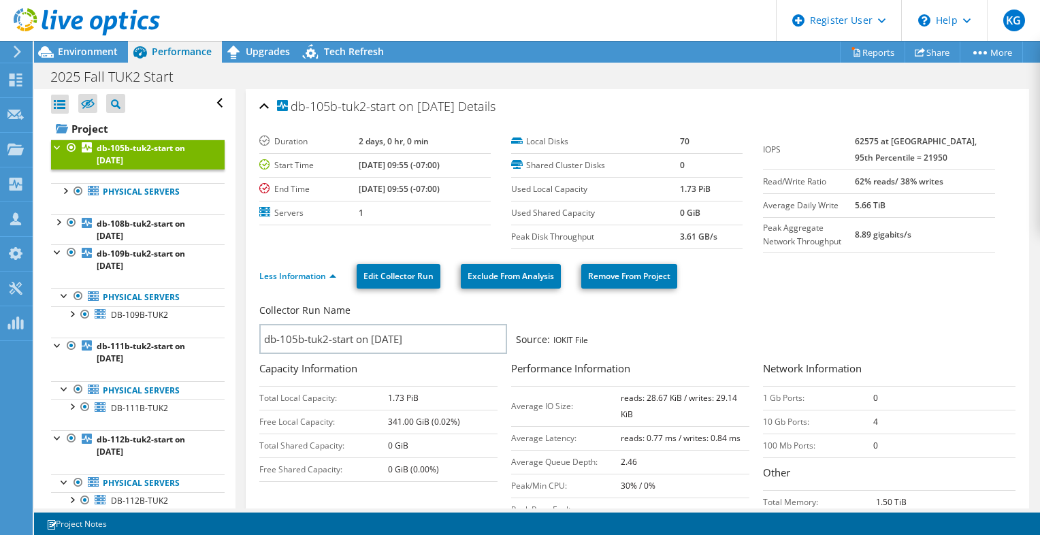
click at [773, 97] on div "db-105b-tuk2-start on [DATE] Details" at bounding box center [637, 107] width 756 height 29
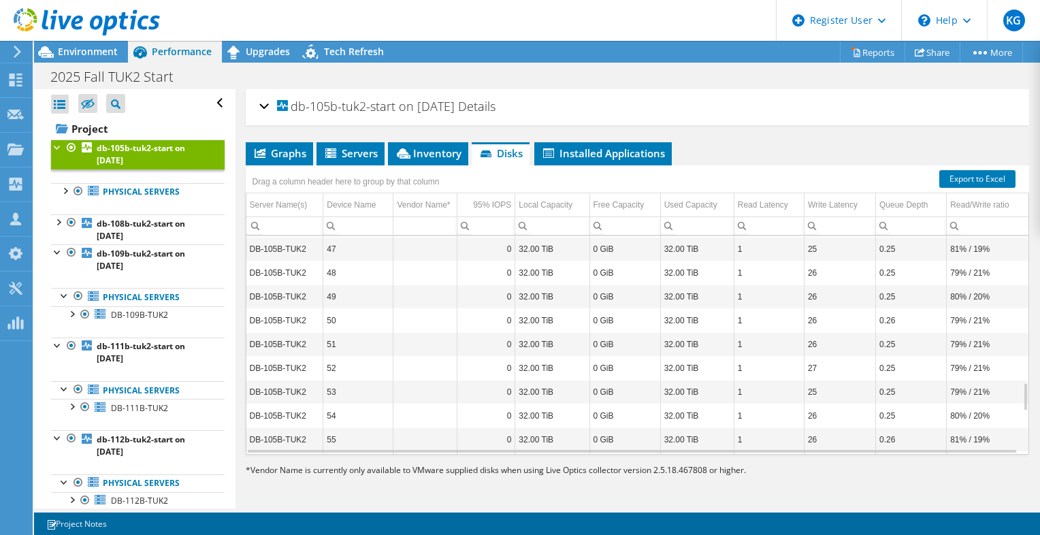
click at [773, 97] on div "db-105b-tuk2-start on [DATE] Details" at bounding box center [637, 107] width 756 height 29
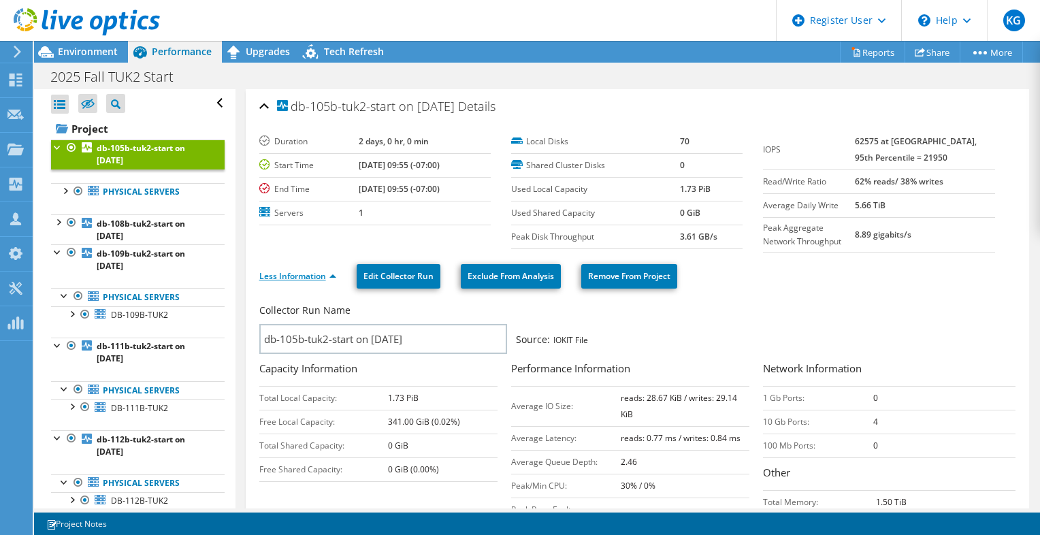
click at [310, 274] on link "Less Information" at bounding box center [297, 276] width 77 height 12
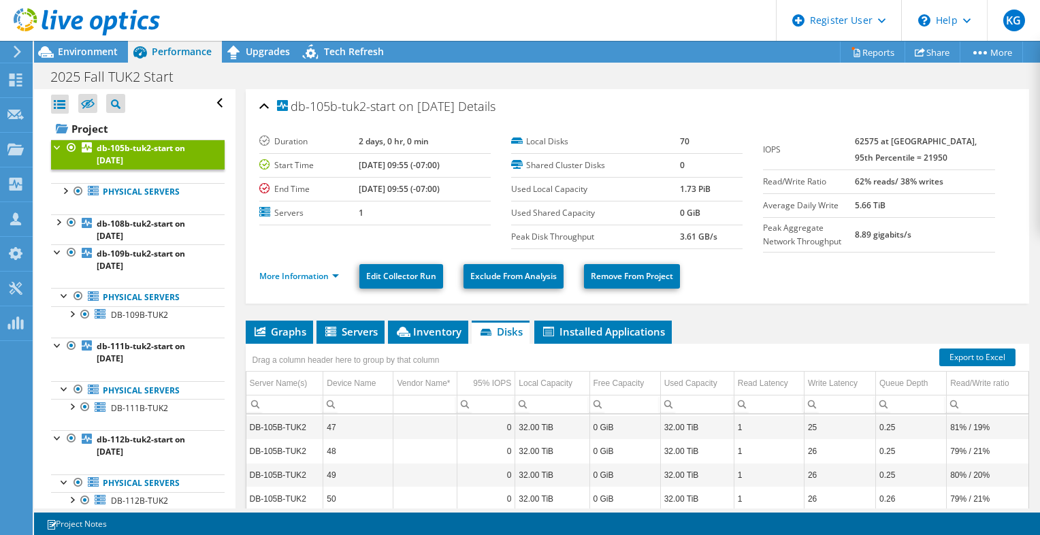
click at [630, 73] on div "2025 Fall TUK2 Start Print" at bounding box center [537, 76] width 1006 height 25
click at [657, 69] on div "2025 Fall TUK2 Start Print" at bounding box center [537, 76] width 1006 height 25
click at [166, 222] on b "db-108b-tuk2-start on [DATE]" at bounding box center [141, 230] width 88 height 24
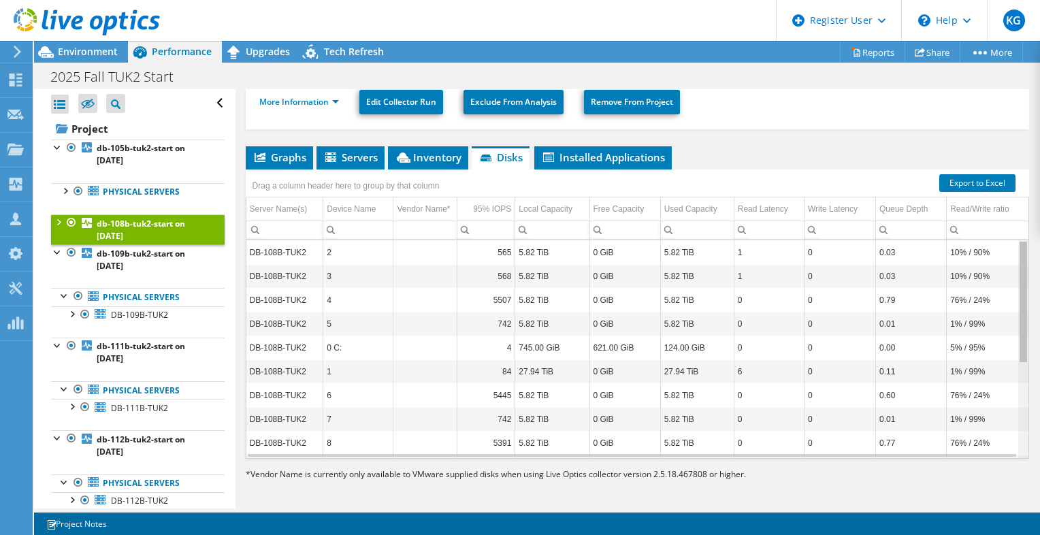
drag, startPoint x: 1013, startPoint y: 255, endPoint x: 1009, endPoint y: 241, distance: 14.2
click at [1009, 241] on body "KG Dell User [PERSON_NAME] [PERSON_NAME][EMAIL_ADDRESS][PERSON_NAME][DOMAIN_NAM…" at bounding box center [520, 267] width 1040 height 535
click at [775, 135] on div "db-108b-tuk2-start on [DATE] Details Duration 2 days, 0 hr, 0 min Start Time [D…" at bounding box center [638, 213] width 804 height 596
click at [598, 154] on span "Installed Applications" at bounding box center [603, 157] width 124 height 14
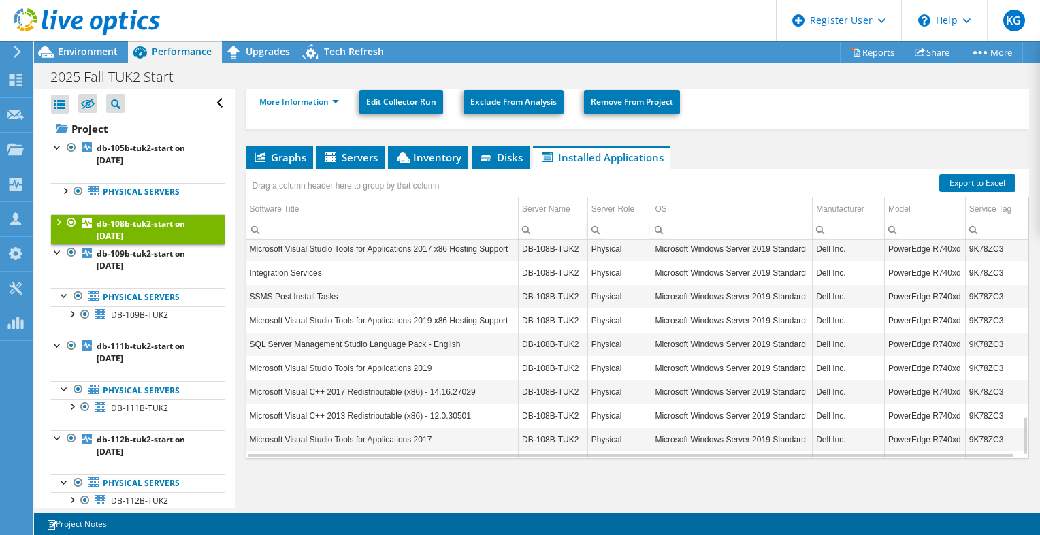
scroll to position [996, 0]
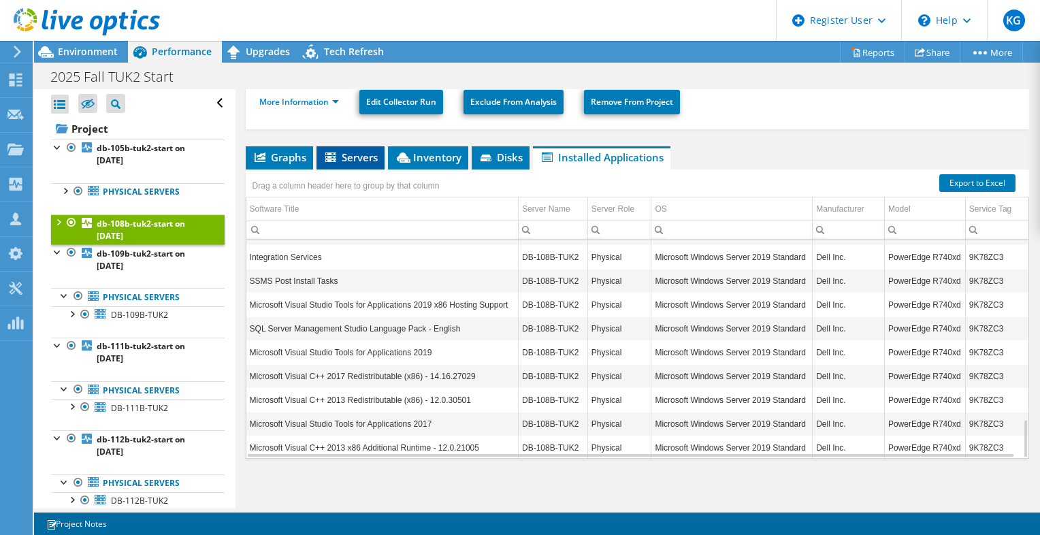
click at [361, 156] on span "Servers" at bounding box center [350, 157] width 54 height 14
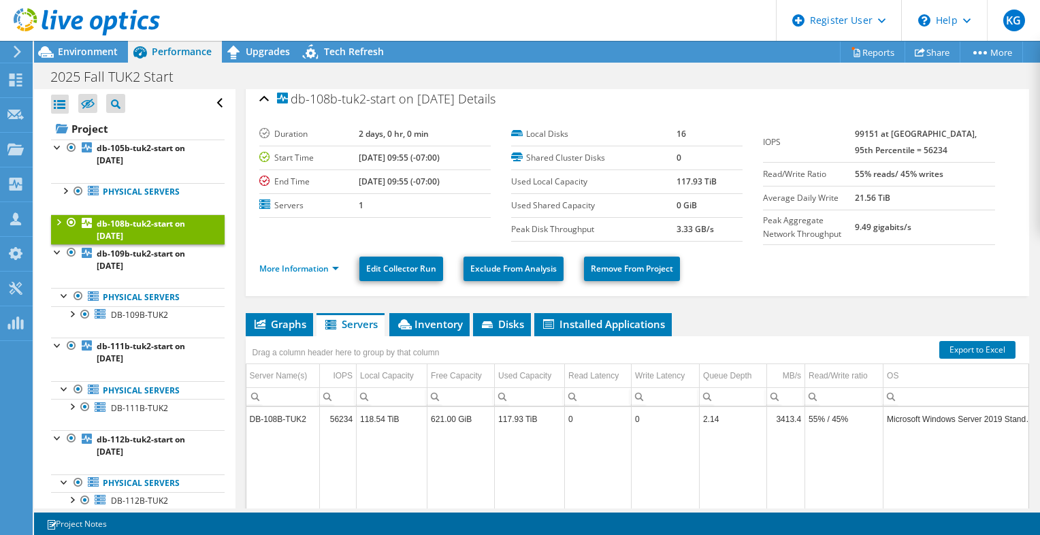
scroll to position [0, 0]
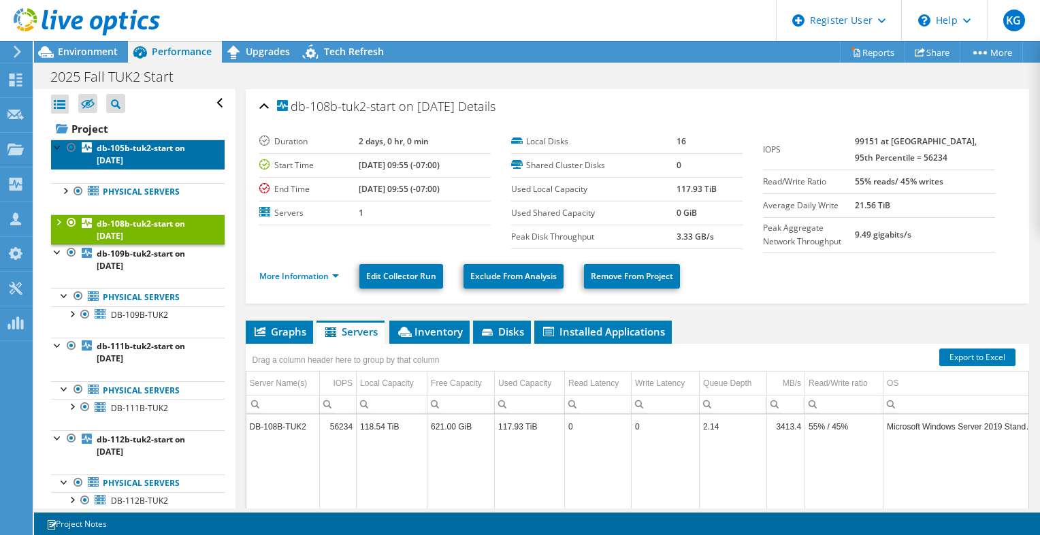
click at [120, 150] on b "db-105b-tuk2-start on [DATE]" at bounding box center [141, 154] width 88 height 24
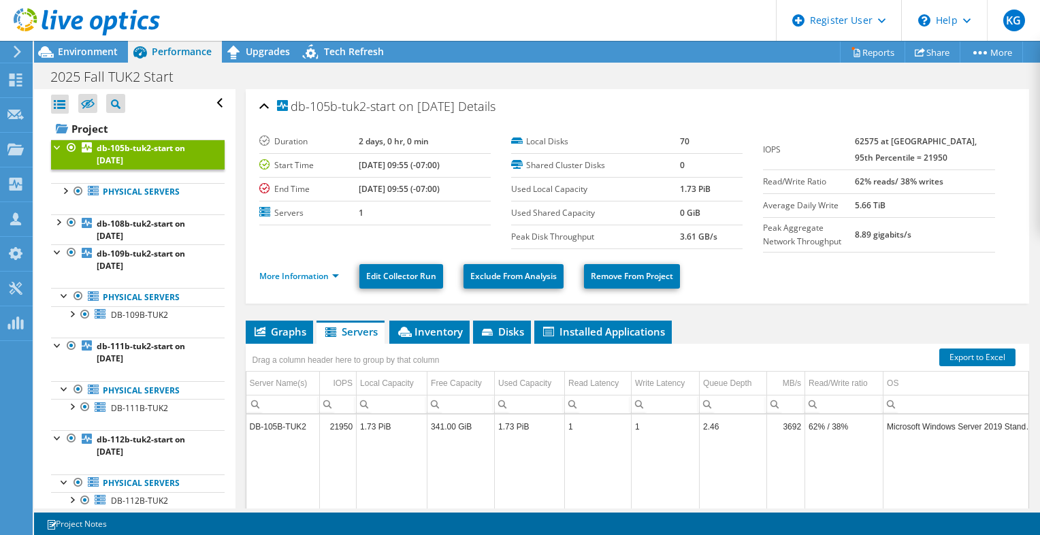
click at [528, 24] on header "KG Dell User [PERSON_NAME] [PERSON_NAME][EMAIL_ADDRESS][PERSON_NAME][DOMAIN_NAM…" at bounding box center [520, 20] width 1040 height 41
